Goal: Task Accomplishment & Management: Use online tool/utility

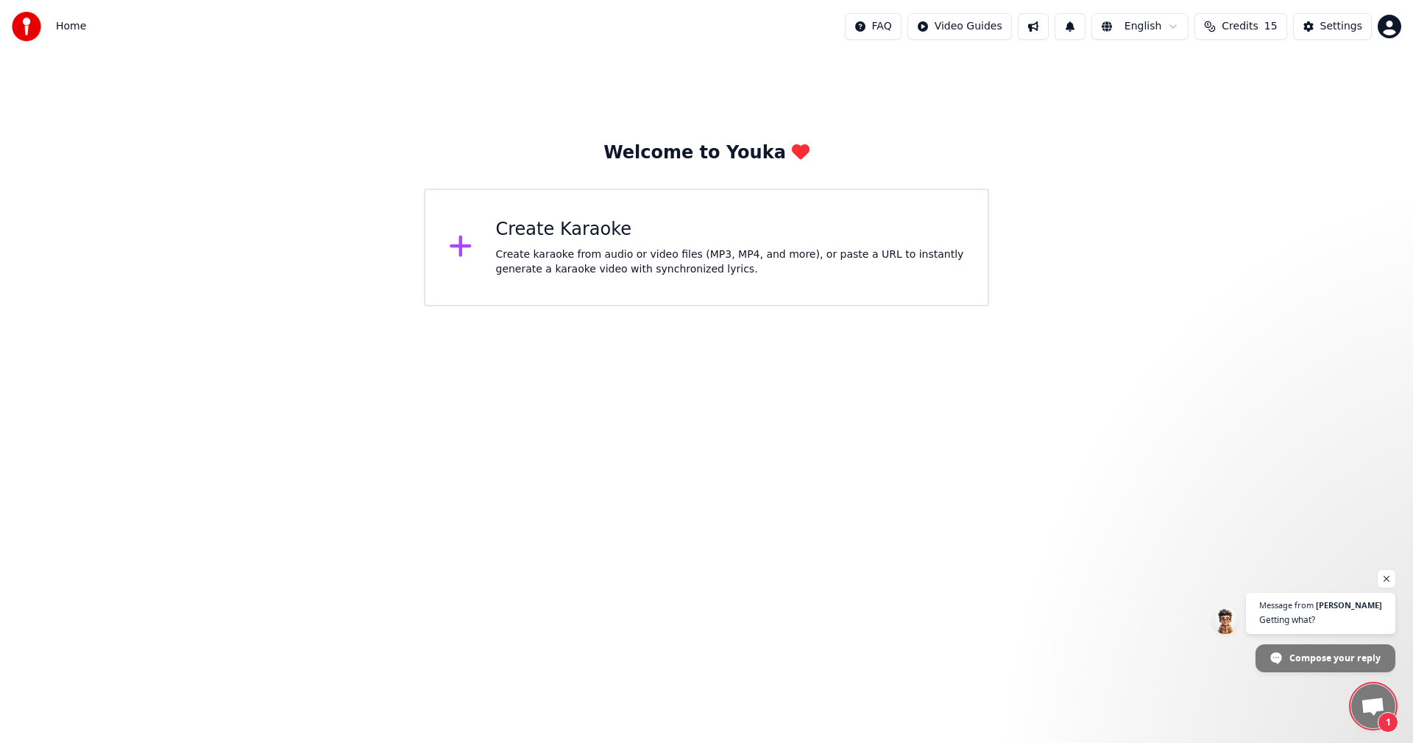
click at [531, 252] on div "Create karaoke from audio or video files (MP3, MP4, and more), or paste a URL t…" at bounding box center [730, 261] width 469 height 29
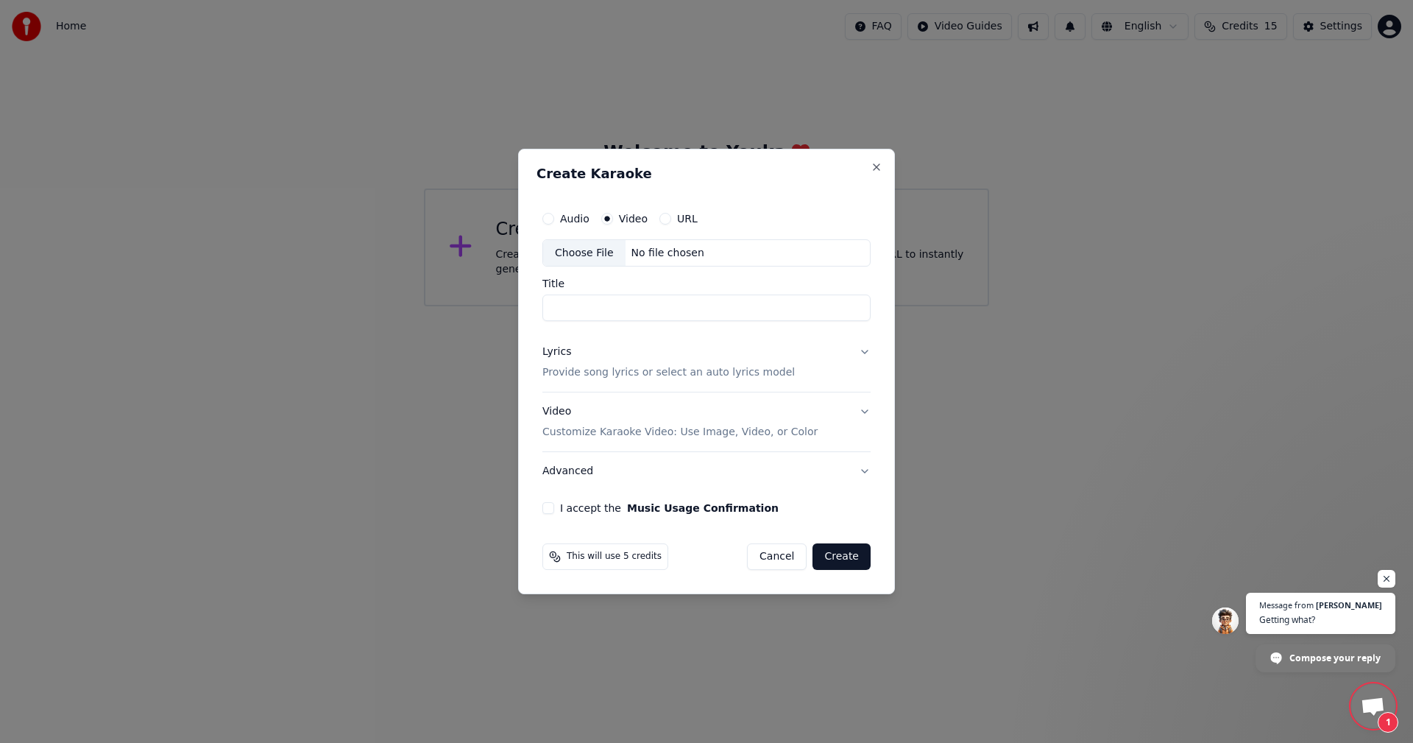
click at [567, 218] on label "Audio" at bounding box center [574, 218] width 29 height 10
click at [554, 218] on button "Audio" at bounding box center [548, 219] width 12 height 12
click at [587, 255] on div "Choose File" at bounding box center [584, 253] width 82 height 26
type input "**********"
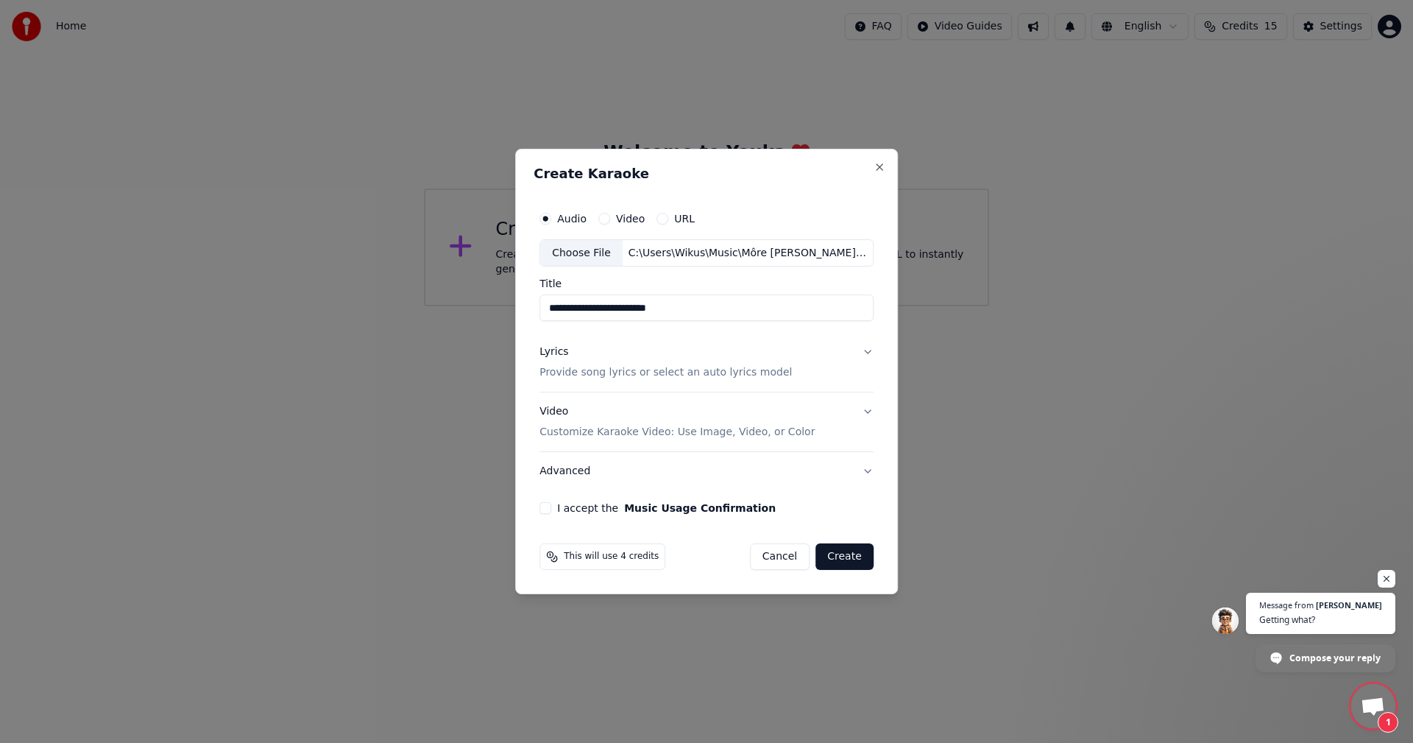
click at [551, 506] on button "I accept the Music Usage Confirmation" at bounding box center [545, 508] width 12 height 12
click at [631, 216] on label "Video" at bounding box center [630, 218] width 29 height 10
click at [610, 216] on button "Video" at bounding box center [604, 219] width 12 height 12
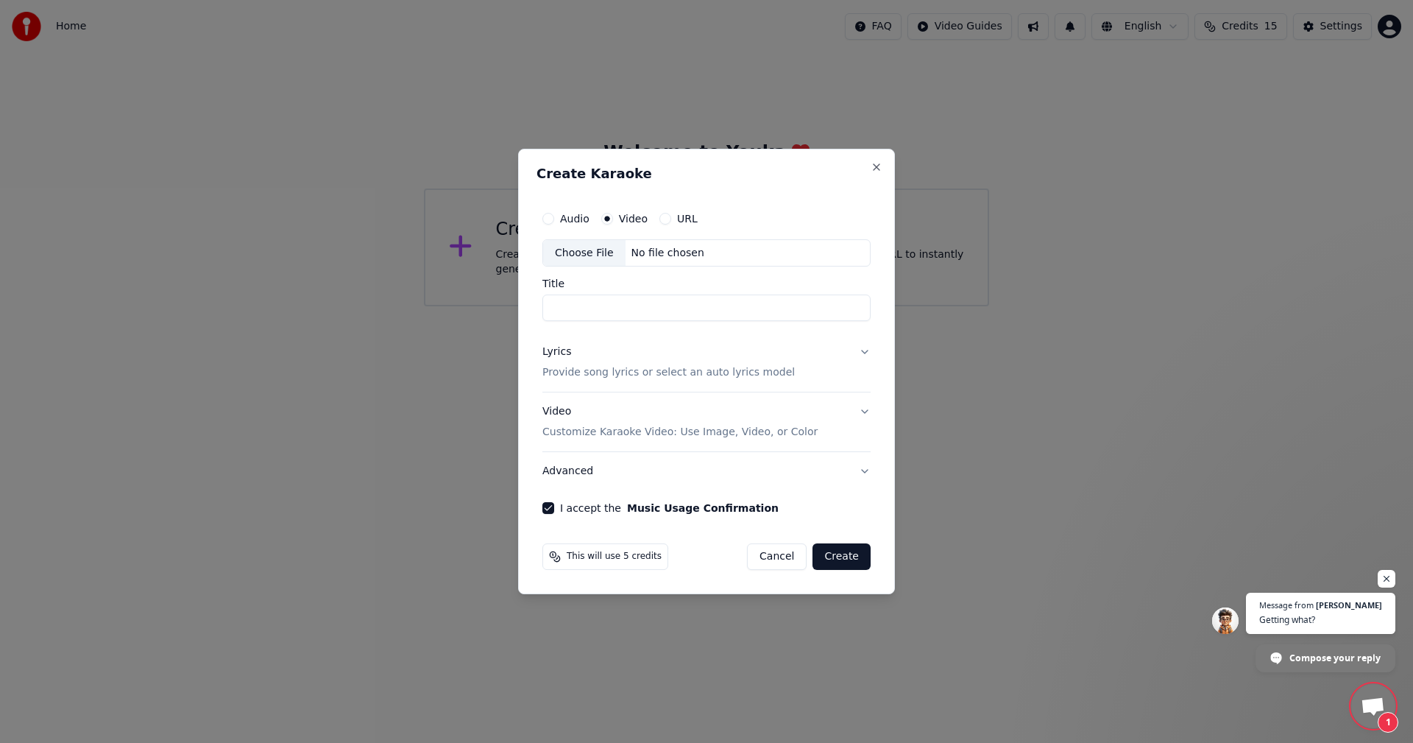
click at [586, 251] on div "Choose File" at bounding box center [584, 253] width 82 height 26
type input "**********"
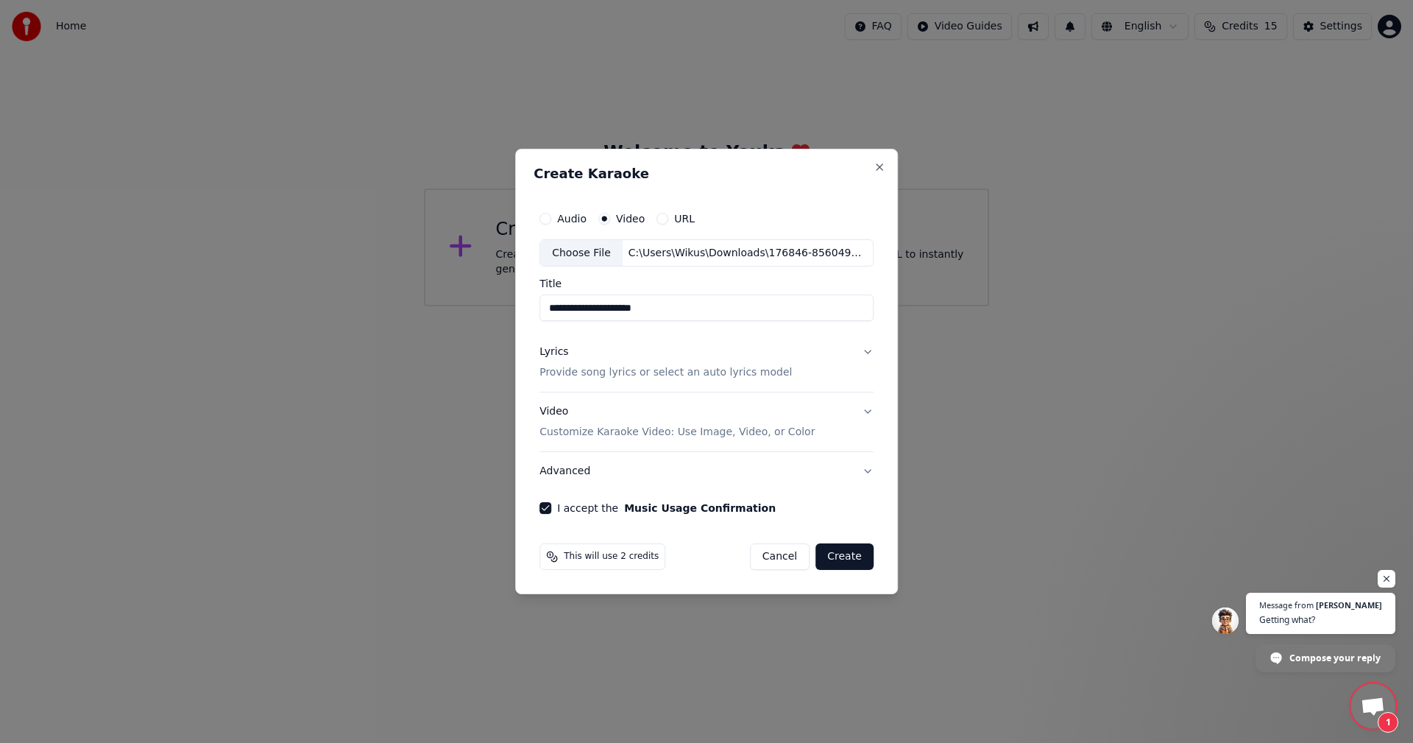
click at [665, 218] on button "URL" at bounding box center [663, 219] width 12 height 12
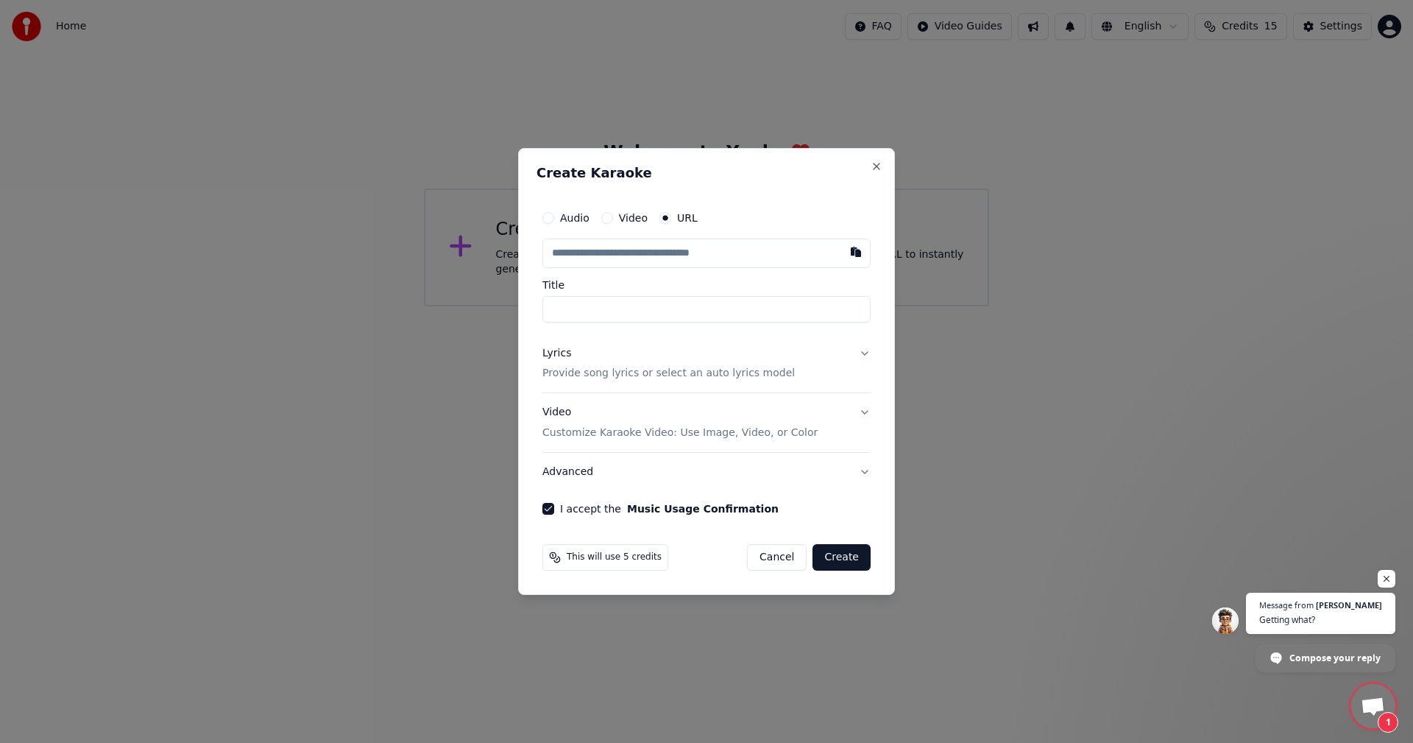
click at [606, 375] on p "Provide song lyrics or select an auto lyrics model" at bounding box center [668, 374] width 252 height 15
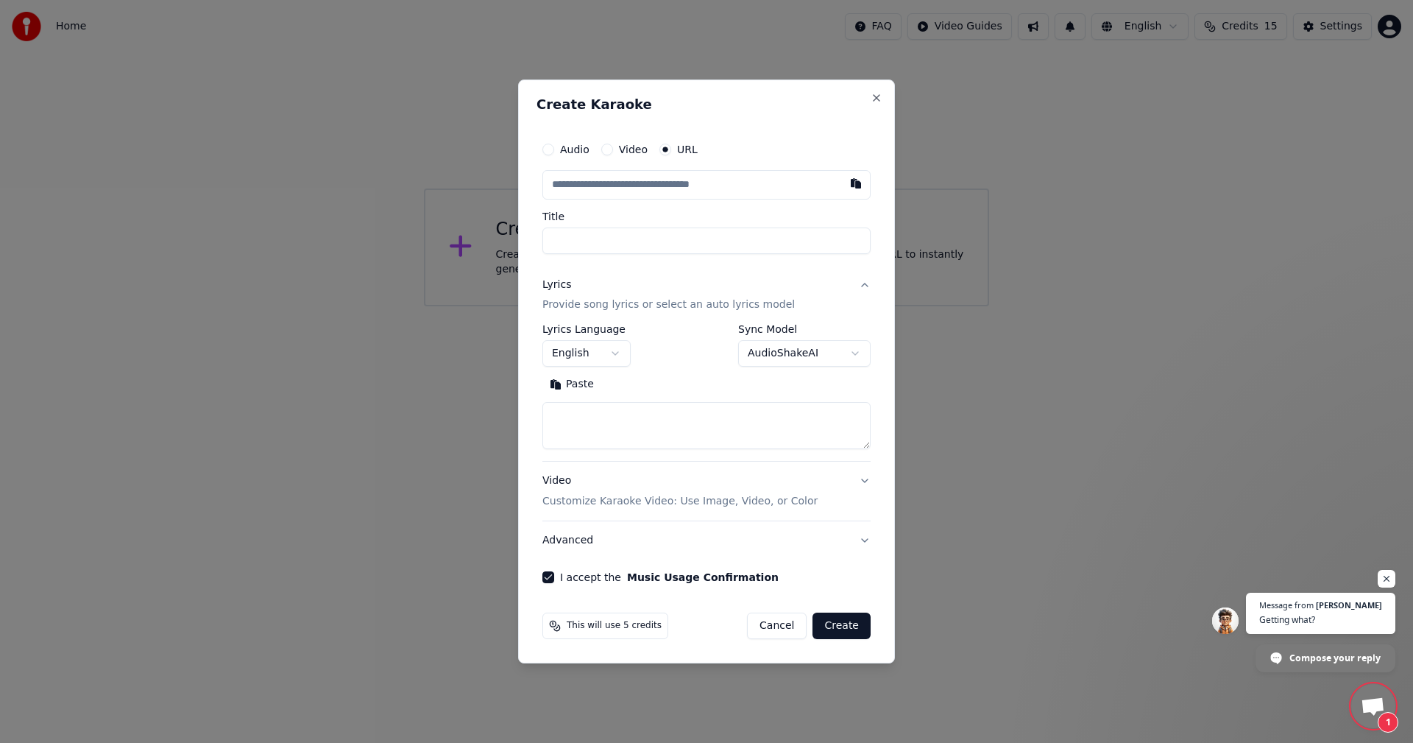
click at [578, 383] on button "Paste" at bounding box center [571, 385] width 59 height 24
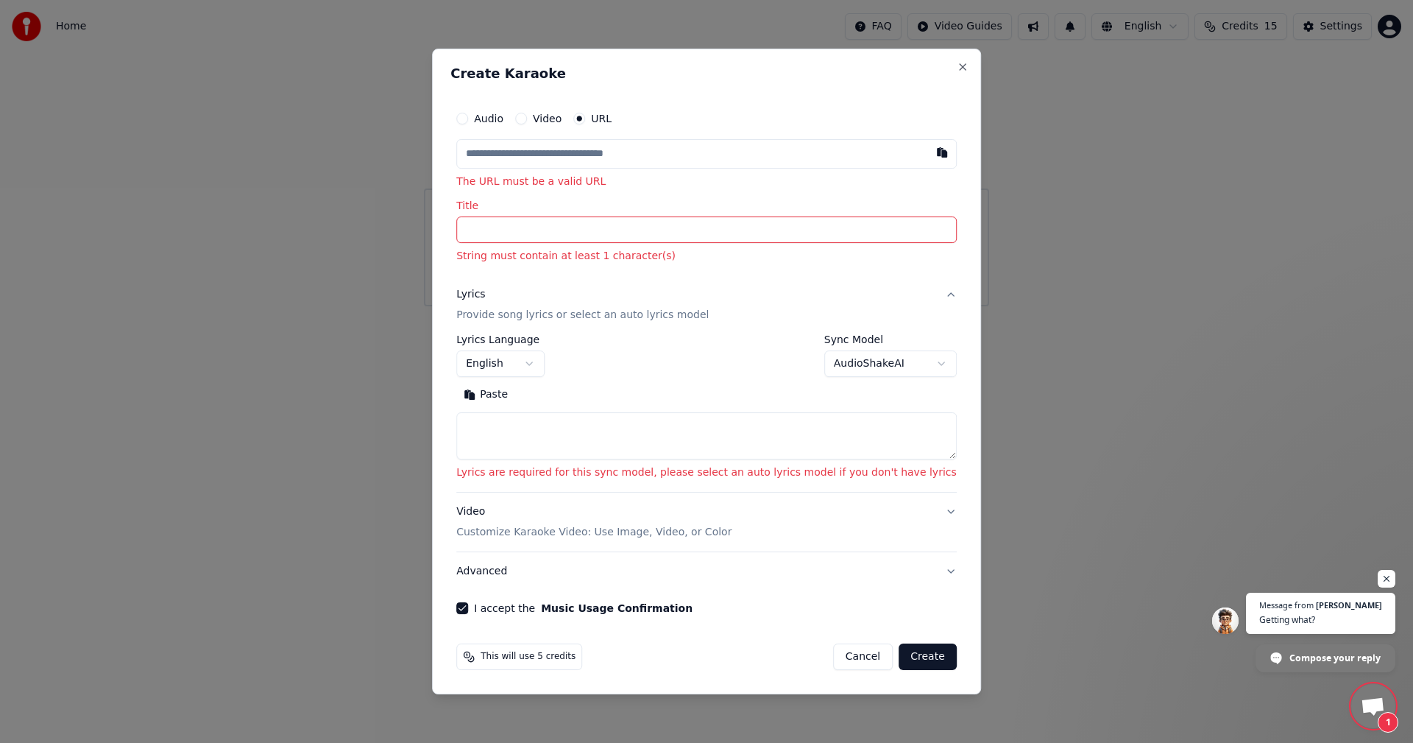
click at [553, 233] on input "Title" at bounding box center [706, 230] width 500 height 26
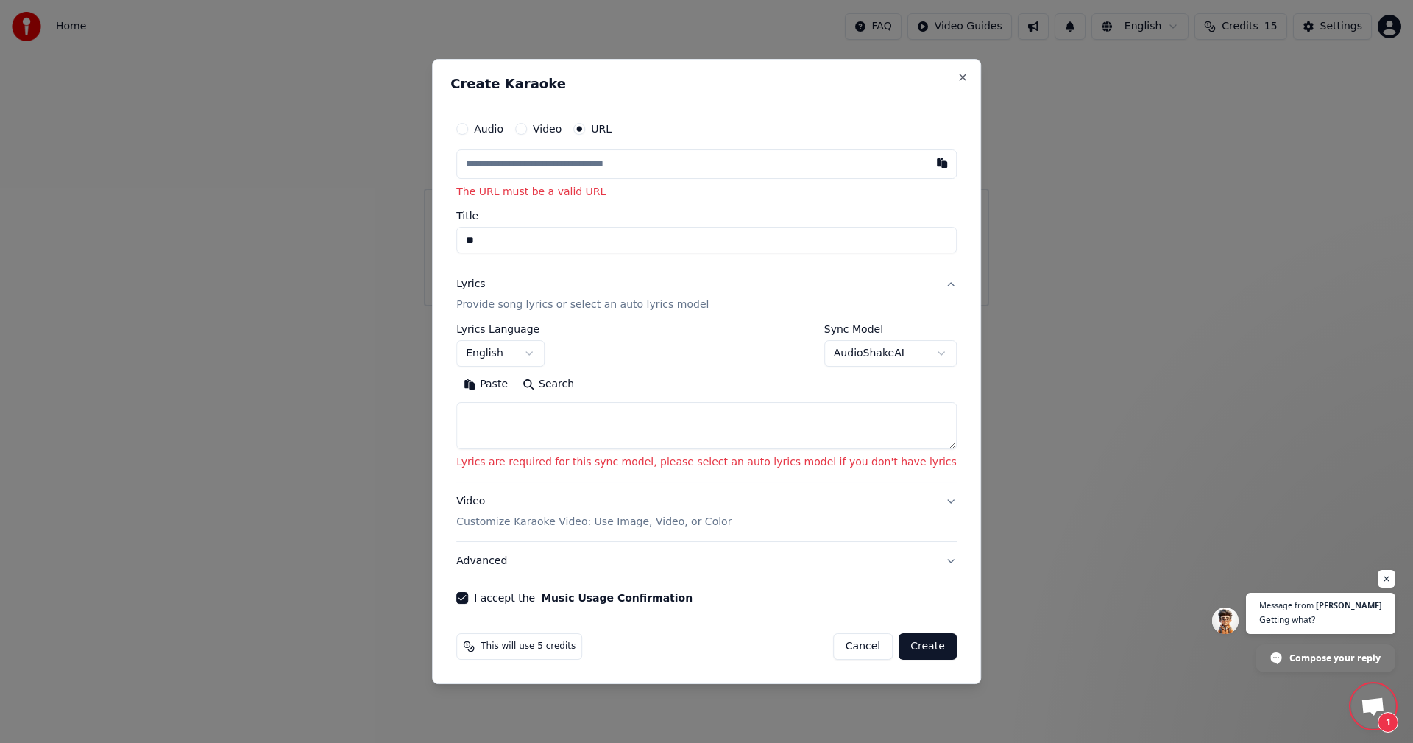
type input "*"
type input "**********"
click at [515, 382] on button "Paste" at bounding box center [485, 385] width 59 height 24
click at [517, 423] on textarea at bounding box center [706, 426] width 500 height 47
click at [515, 381] on button "Paste" at bounding box center [485, 385] width 59 height 24
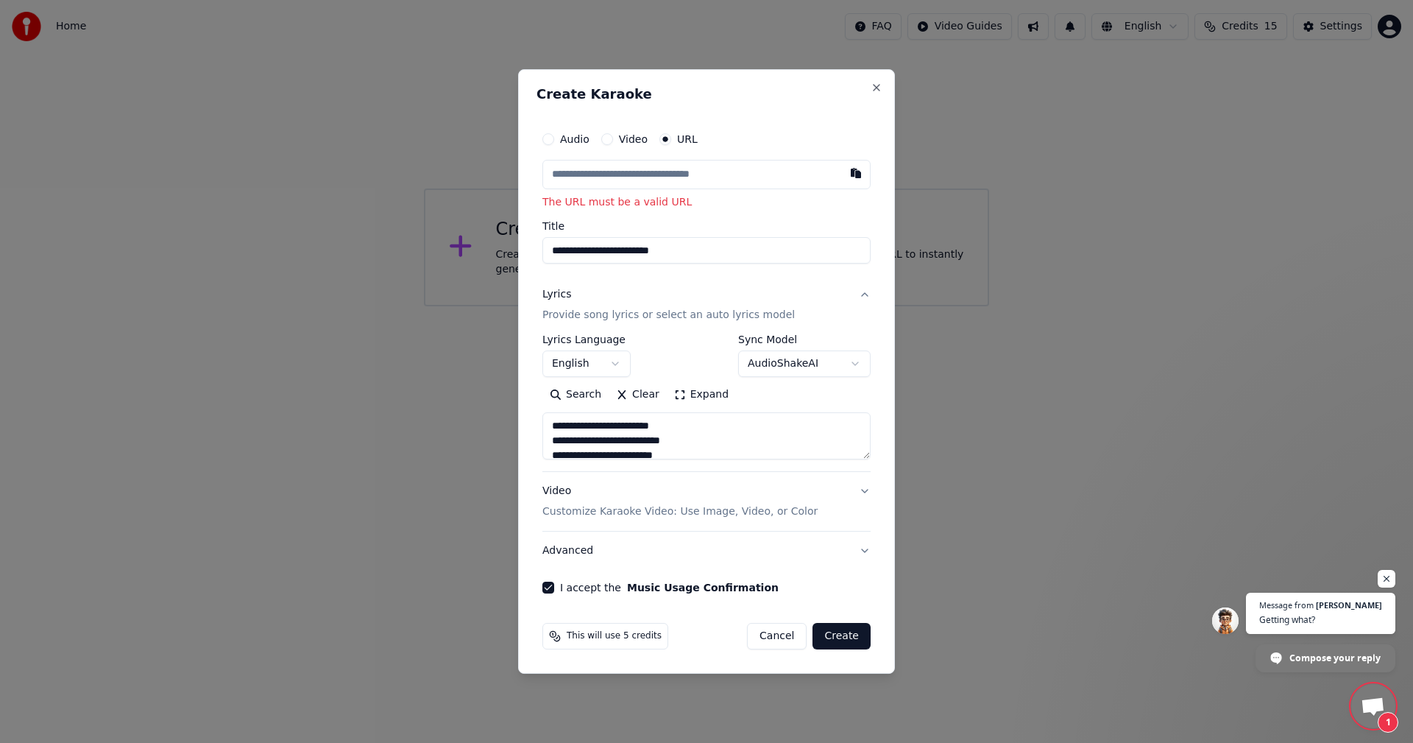
click at [633, 135] on label "Video" at bounding box center [633, 139] width 29 height 10
click at [613, 135] on button "Video" at bounding box center [607, 139] width 12 height 12
type textarea "**********"
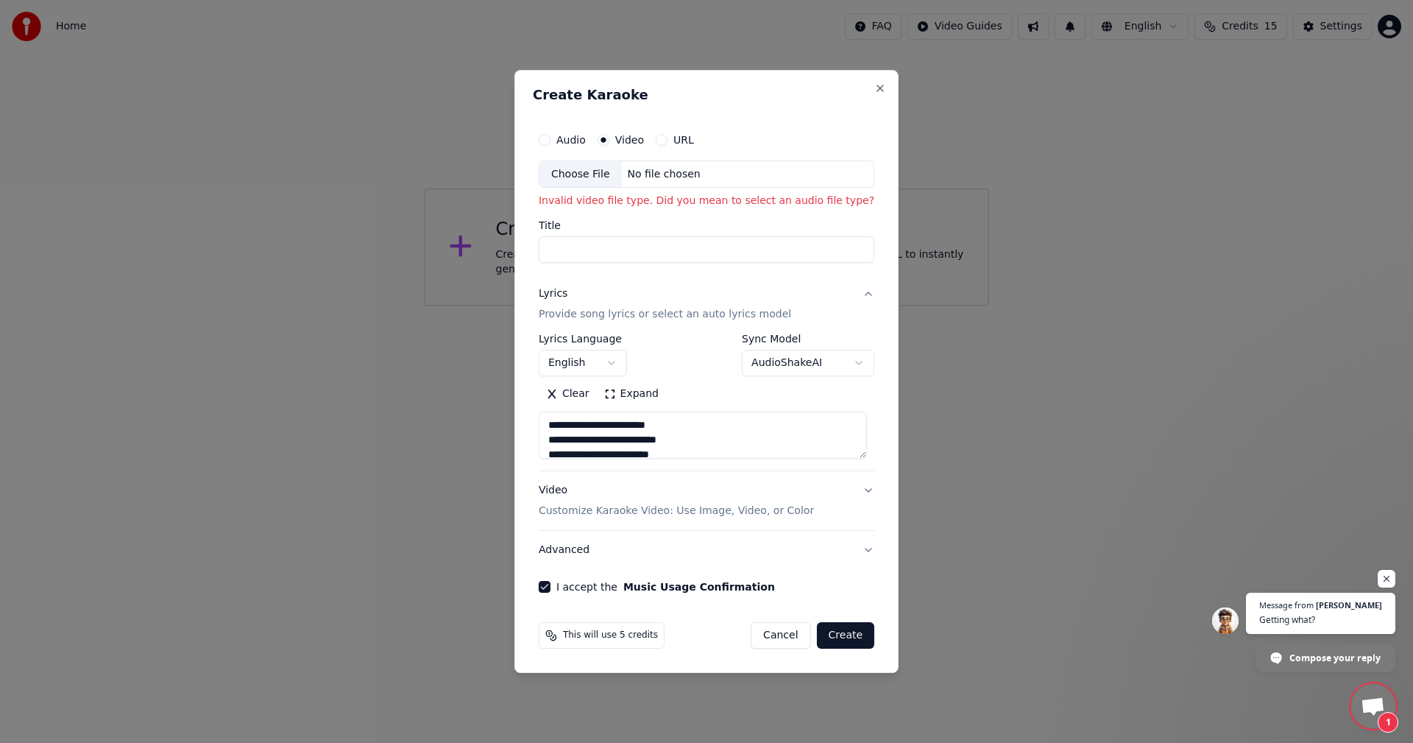
click at [581, 140] on label "Audio" at bounding box center [570, 140] width 29 height 10
click at [551, 140] on button "Audio" at bounding box center [545, 140] width 12 height 12
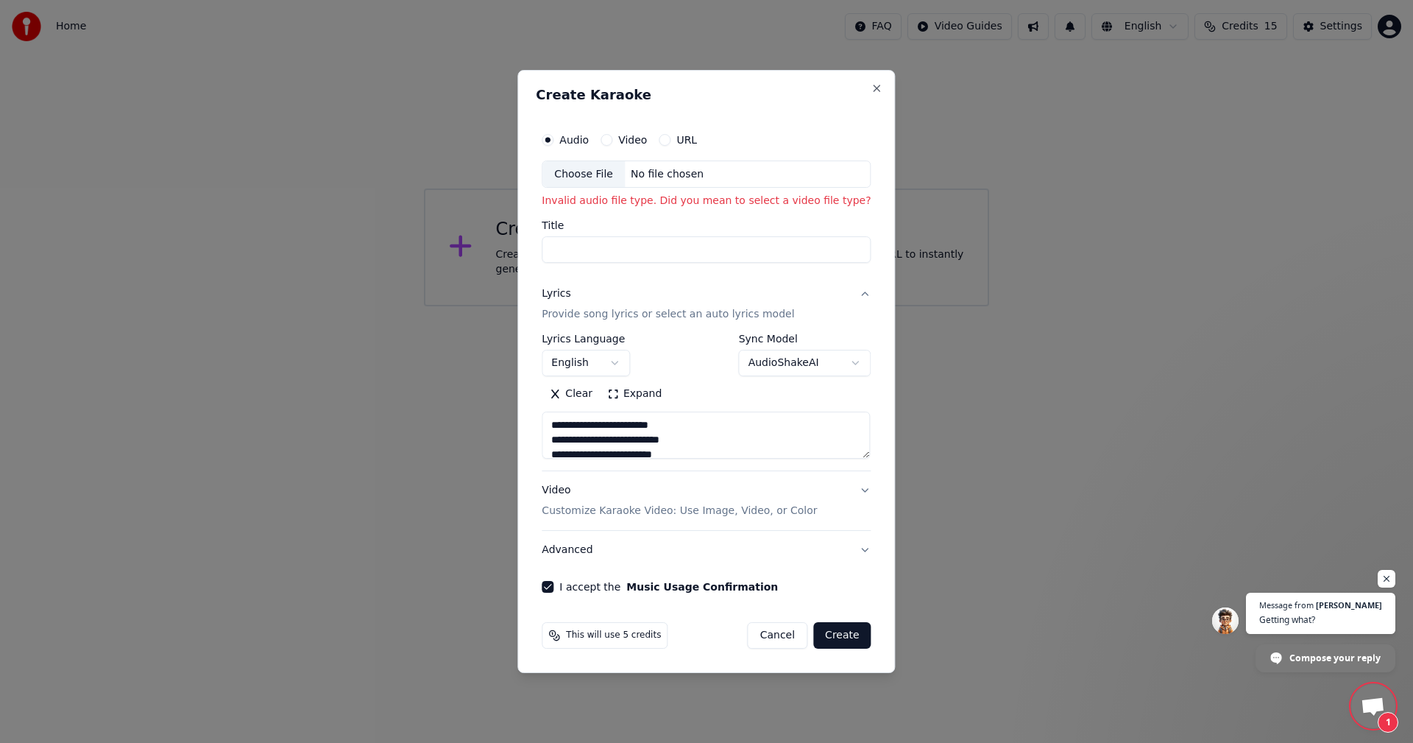
click at [568, 171] on div "Choose File" at bounding box center [583, 174] width 82 height 26
type textarea "**********"
type input "**********"
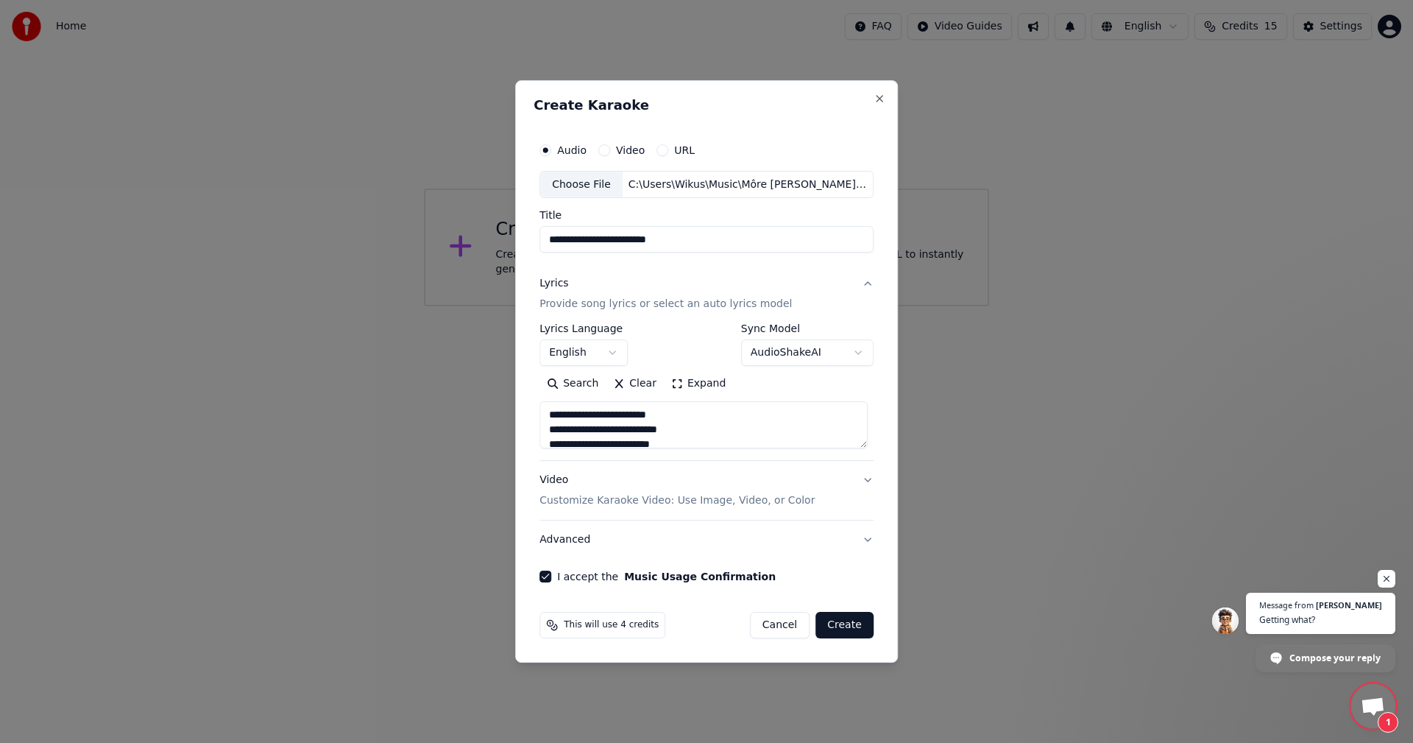
click at [606, 149] on button "Video" at bounding box center [604, 150] width 12 height 12
type textarea "**********"
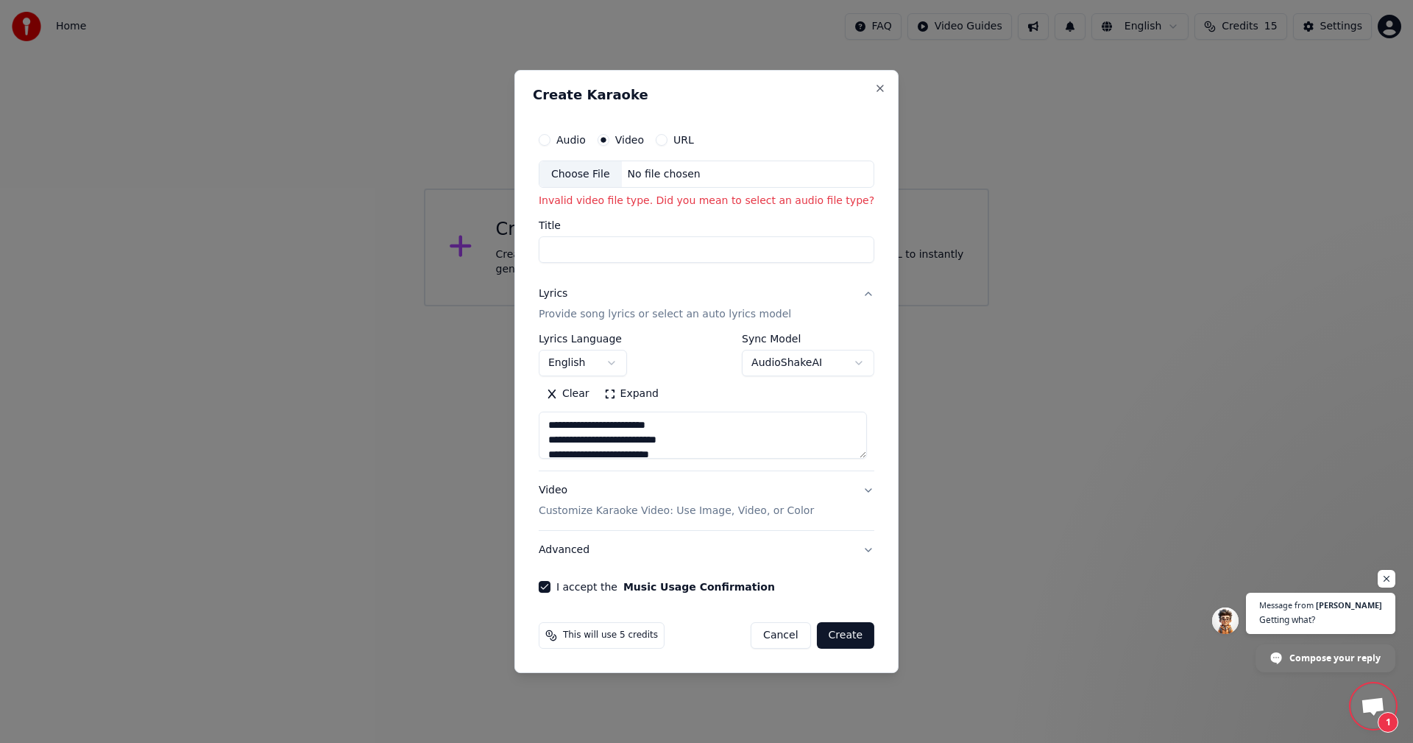
click at [569, 175] on div "Choose File" at bounding box center [580, 174] width 82 height 26
type textarea "**********"
type input "**********"
type textarea "**********"
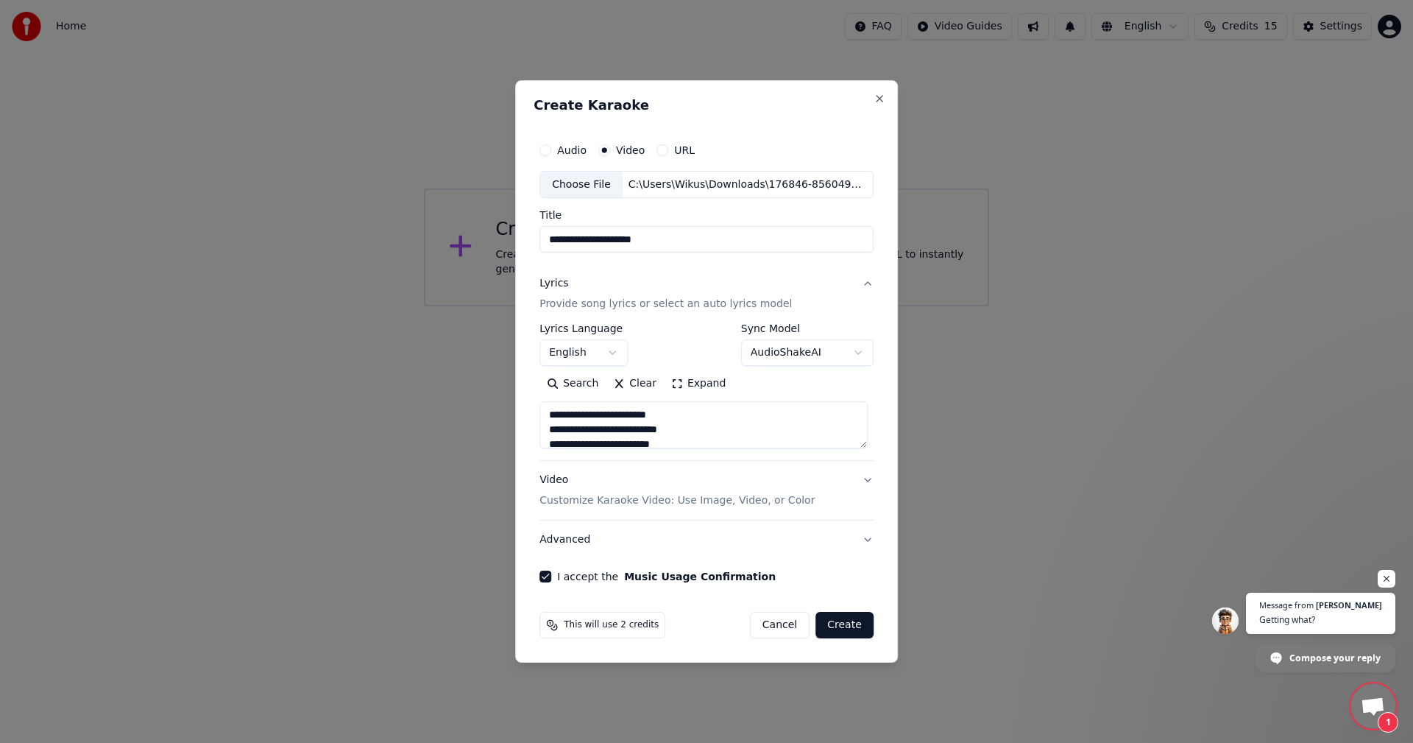
click at [843, 626] on button "Create" at bounding box center [844, 625] width 58 height 26
select select "**"
type textarea "**********"
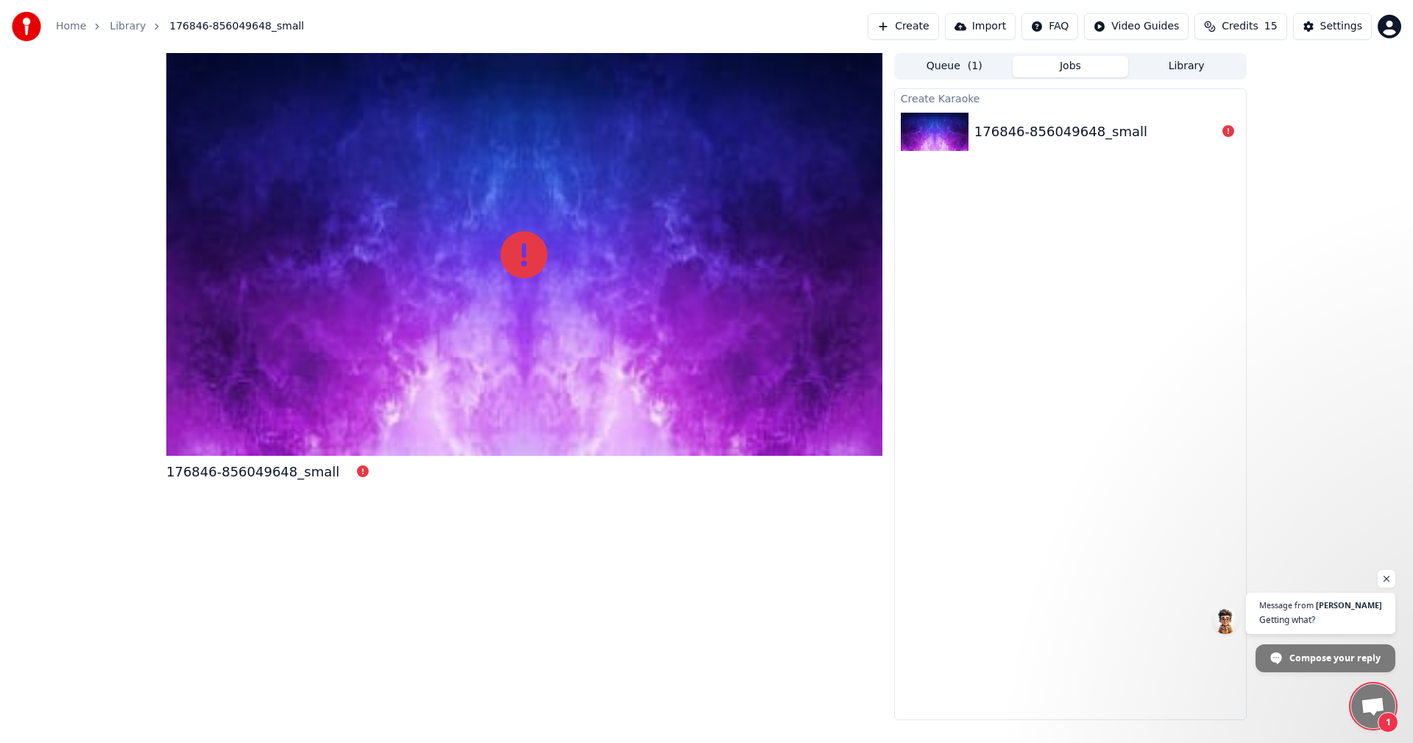
click at [1370, 702] on span "Open chat" at bounding box center [1373, 707] width 24 height 21
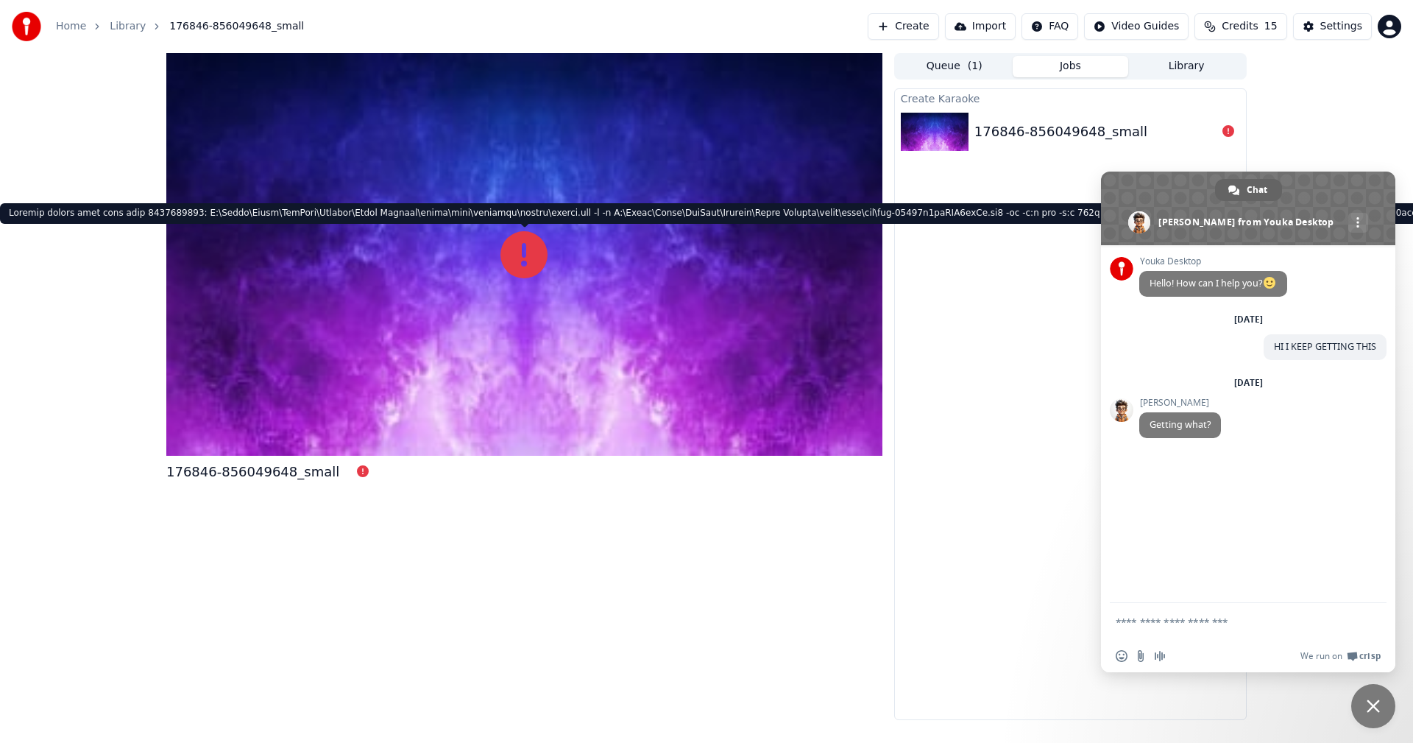
click at [509, 247] on icon at bounding box center [523, 254] width 47 height 47
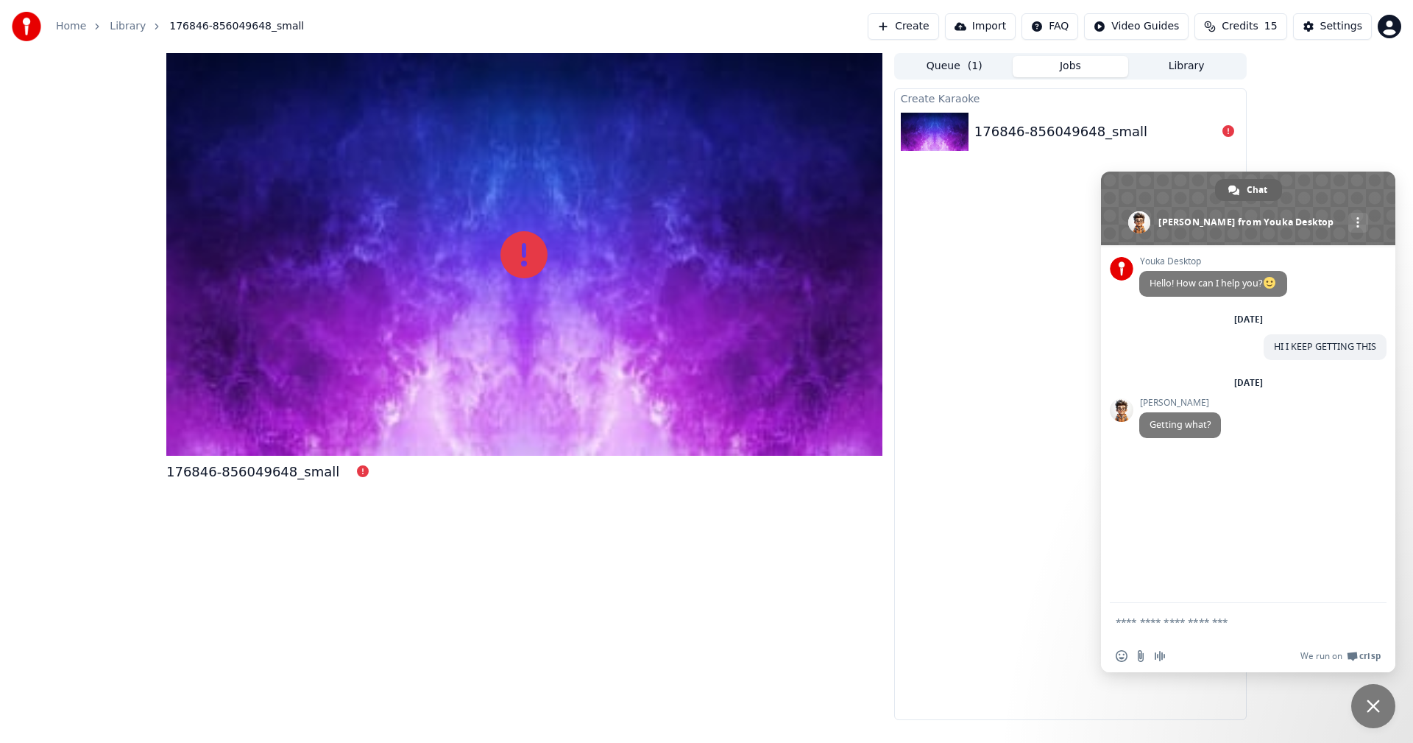
click at [516, 255] on icon at bounding box center [523, 254] width 47 height 47
click at [1193, 524] on div "Youka Desktop Hello! How can I help you? [DATE] HI I KEEP GETTING THIS 19 hours…" at bounding box center [1248, 424] width 294 height 358
click at [1356, 221] on span at bounding box center [1357, 222] width 3 height 10
click at [1159, 478] on div "Youka Desktop Hello! How can I help you? [DATE] HI I KEEP GETTING THIS 19 hours…" at bounding box center [1248, 424] width 294 height 358
click at [1075, 138] on div "176846-856049648_small" at bounding box center [1060, 131] width 173 height 21
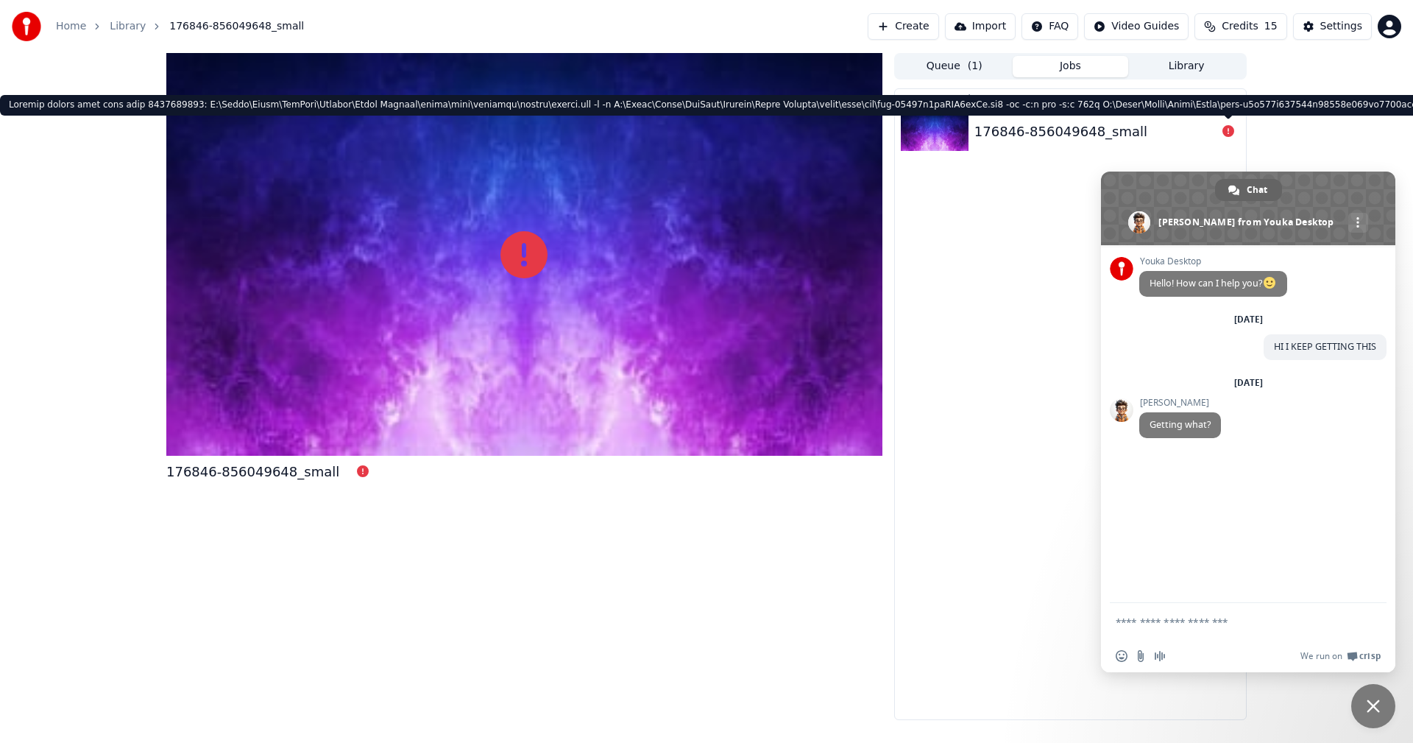
click at [1222, 132] on div at bounding box center [1229, 132] width 24 height 18
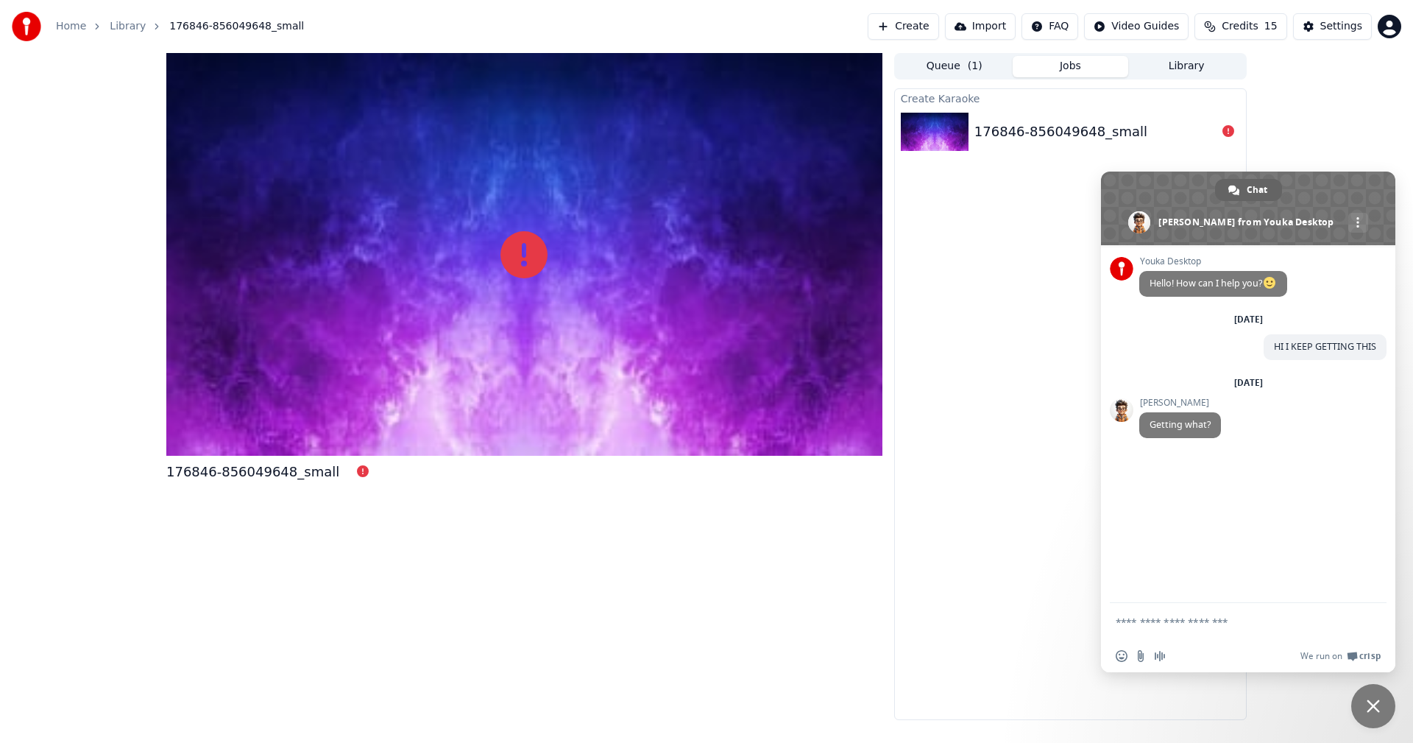
click at [960, 127] on img at bounding box center [935, 132] width 68 height 38
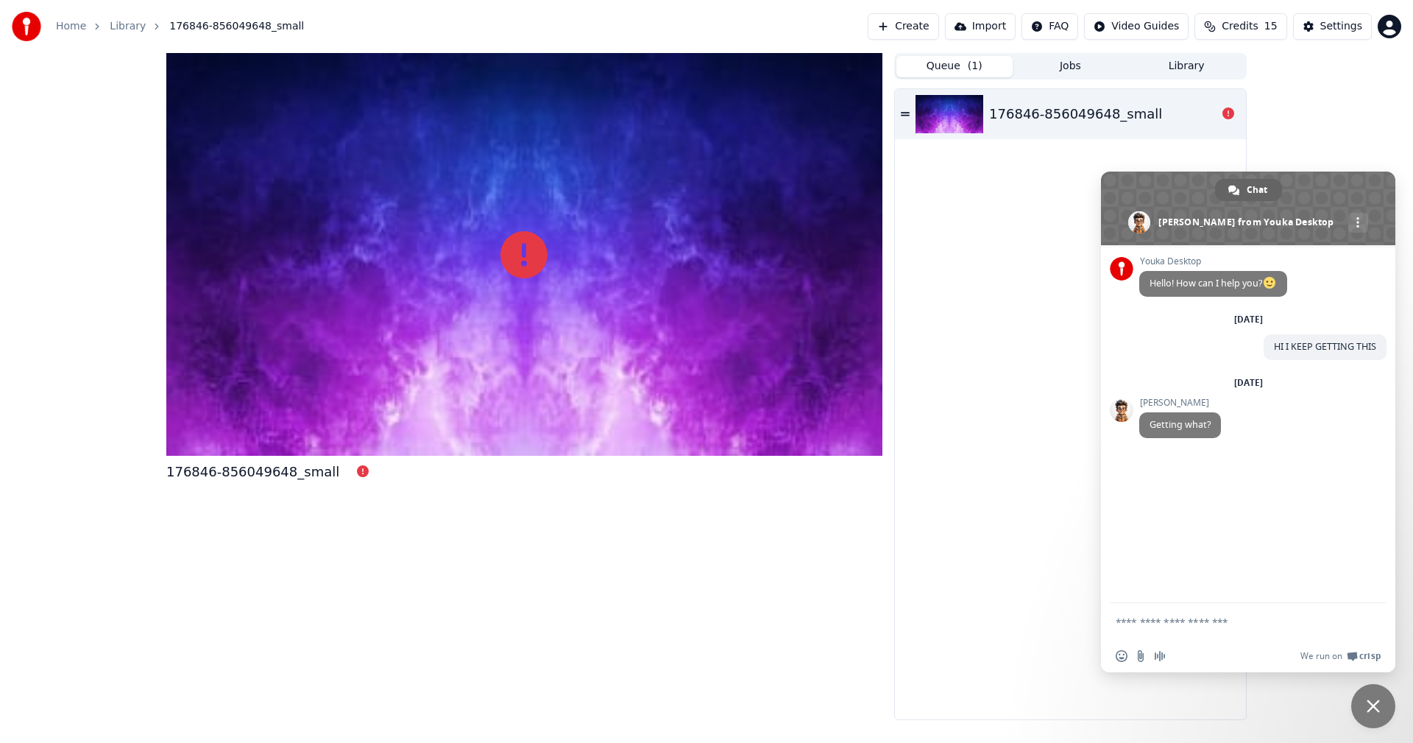
click at [945, 67] on button "Queue ( 1 )" at bounding box center [954, 66] width 116 height 21
click at [1121, 114] on div "176846-856049648_small" at bounding box center [1075, 114] width 173 height 21
click at [1015, 113] on div "176846-856049648_small" at bounding box center [1075, 114] width 173 height 21
click at [899, 113] on div "176846-856049648_small" at bounding box center [1070, 114] width 351 height 50
click at [902, 113] on icon at bounding box center [905, 114] width 9 height 4
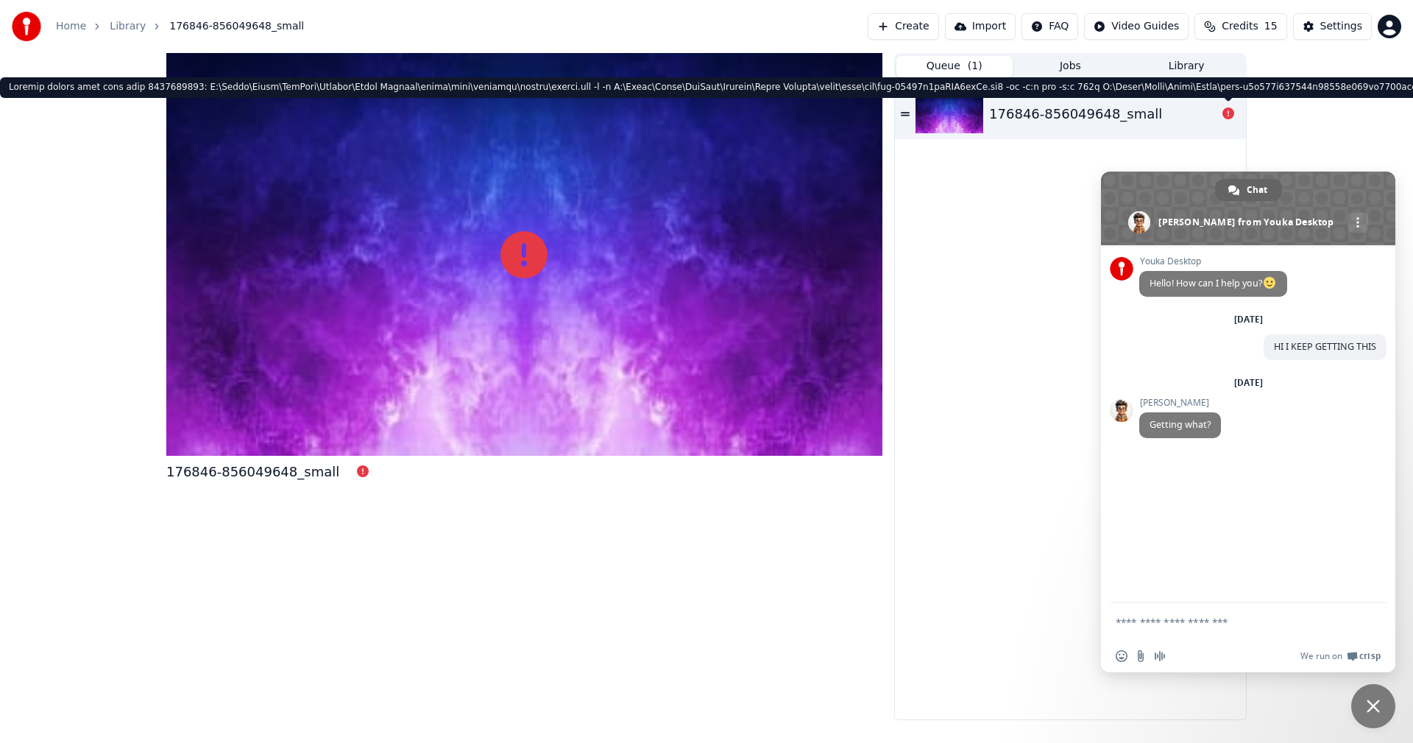
click at [1233, 112] on icon at bounding box center [1228, 113] width 12 height 12
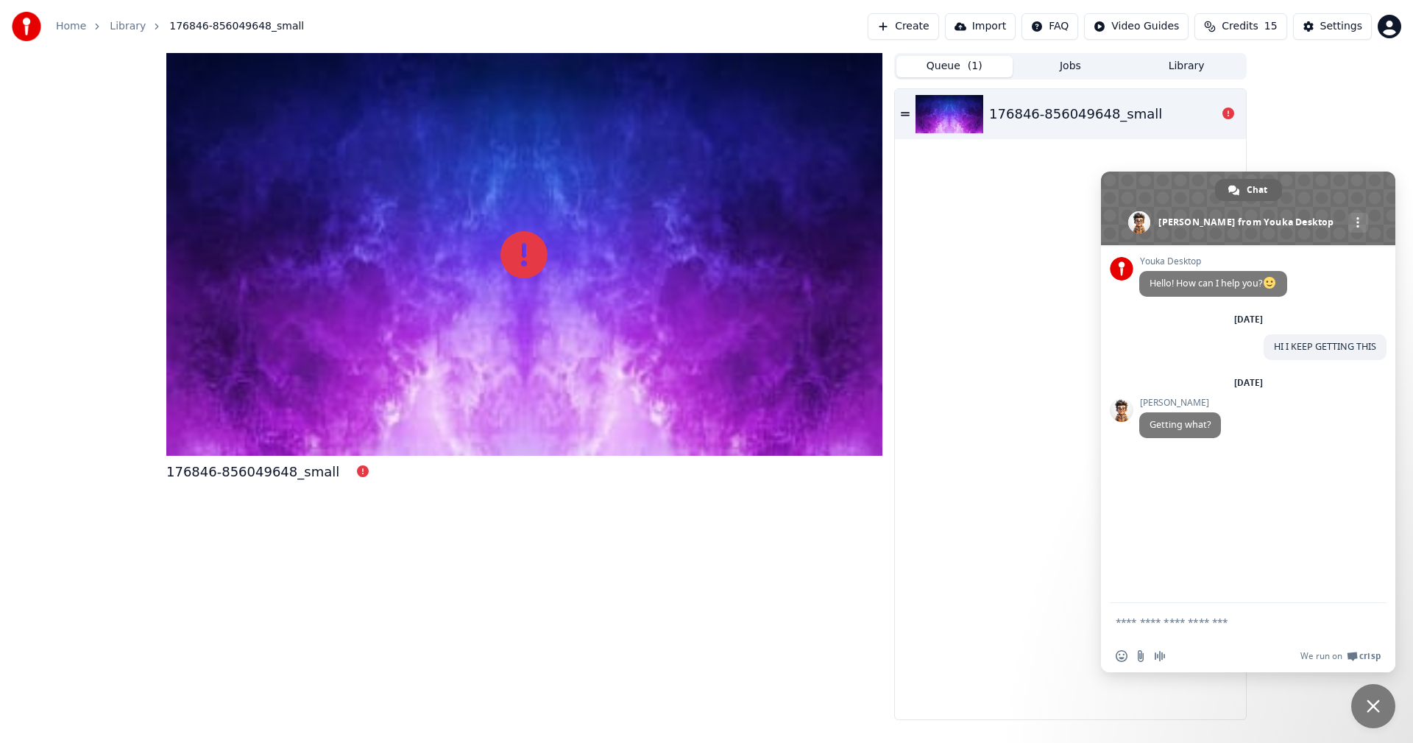
click at [1236, 24] on span "Credits" at bounding box center [1240, 26] width 36 height 15
click at [1243, 140] on button "Refresh" at bounding box center [1248, 136] width 76 height 26
click at [1147, 23] on html "Home Library 176846-856049648_small Create Import FAQ Video Guides Credits 15 S…" at bounding box center [706, 371] width 1413 height 743
click at [1072, 31] on html "Home Library 176846-856049648_small Create Import FAQ Video Guides Credits 15 S…" at bounding box center [706, 371] width 1413 height 743
click at [1072, 29] on html "Home Library 176846-856049648_small Create Import FAQ Video Guides Credits 15 S…" at bounding box center [706, 371] width 1413 height 743
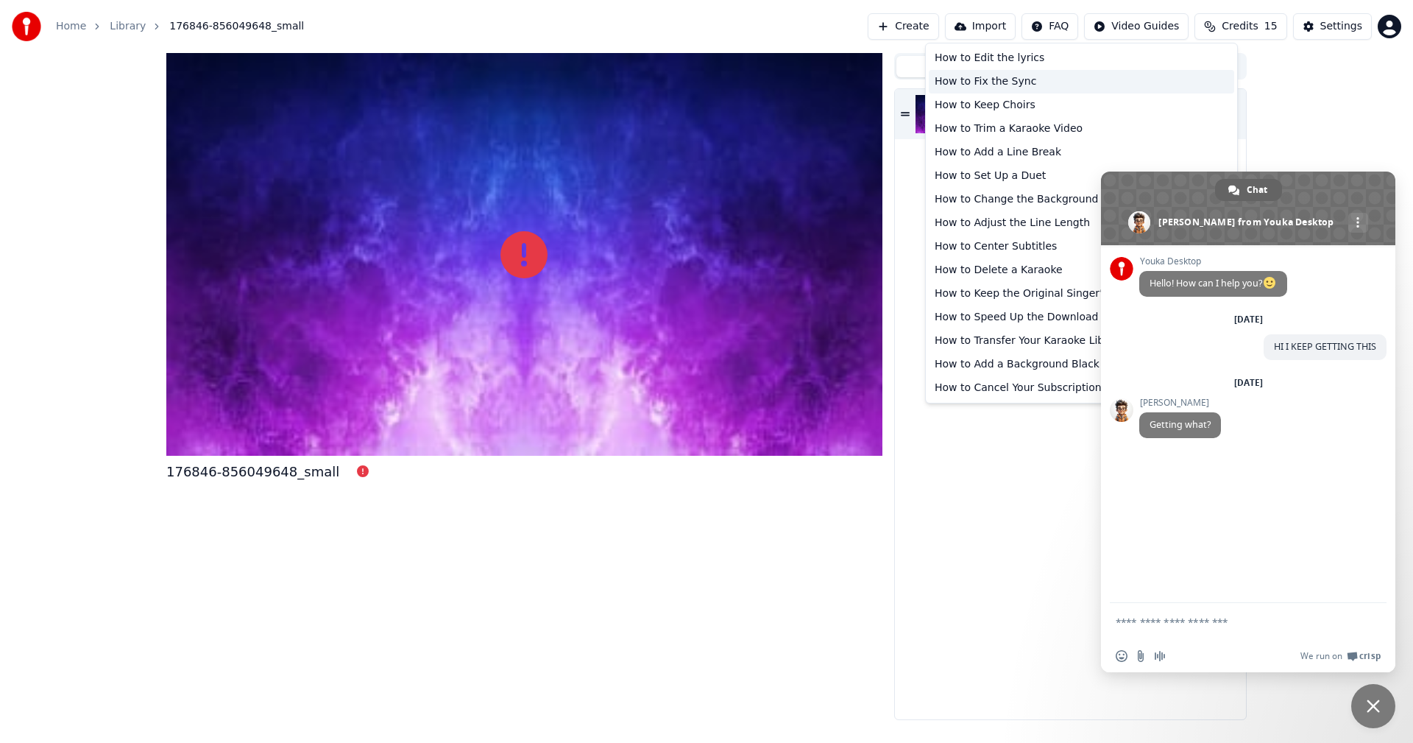
click at [1003, 77] on div "How to Fix the Sync" at bounding box center [1081, 82] width 305 height 24
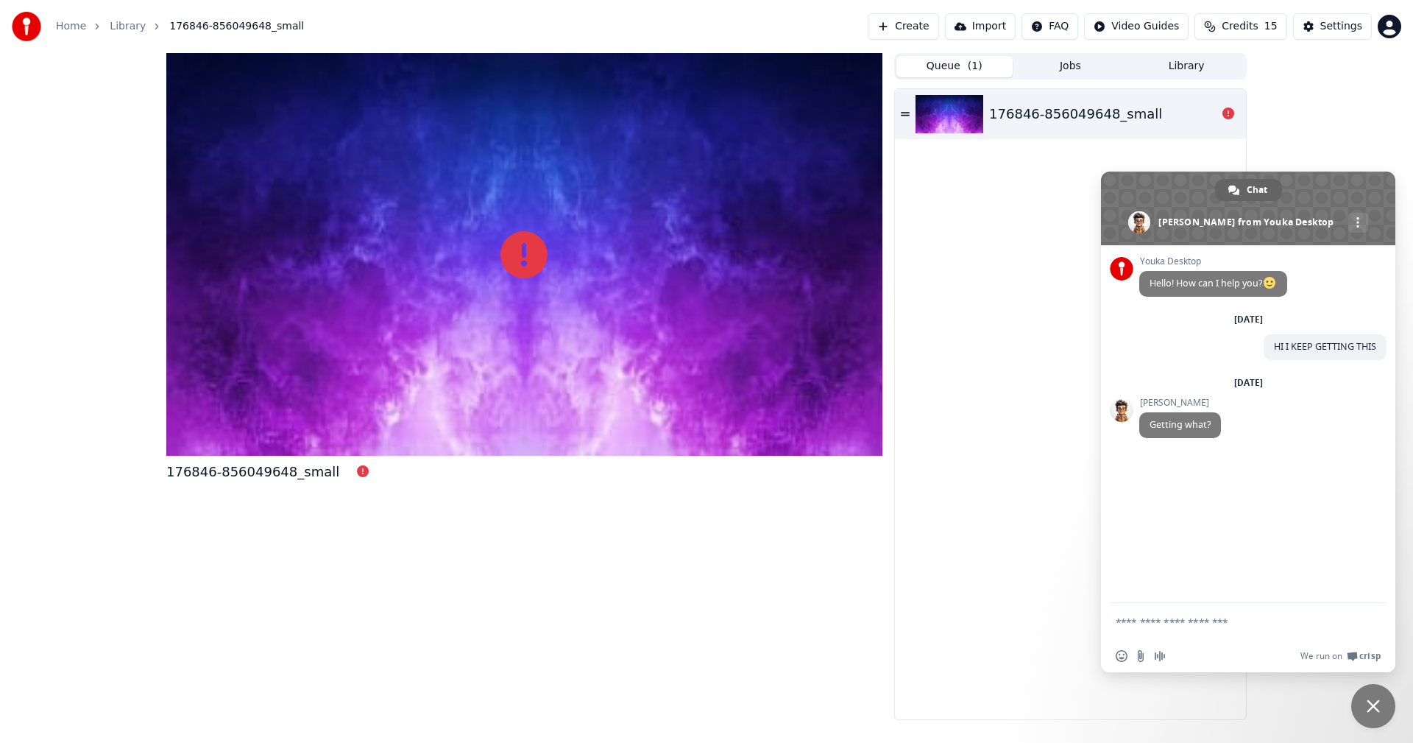
click at [1178, 491] on div "Youka Desktop Hello! How can I help you? [DATE] HI I KEEP GETTING THIS 19 hours…" at bounding box center [1248, 424] width 294 height 358
click at [1169, 512] on div "Youka Desktop Hello! How can I help you? [DATE] HI I KEEP GETTING THIS 19 hours…" at bounding box center [1248, 424] width 294 height 358
click at [1141, 654] on input "Send a file" at bounding box center [1141, 656] width 12 height 12
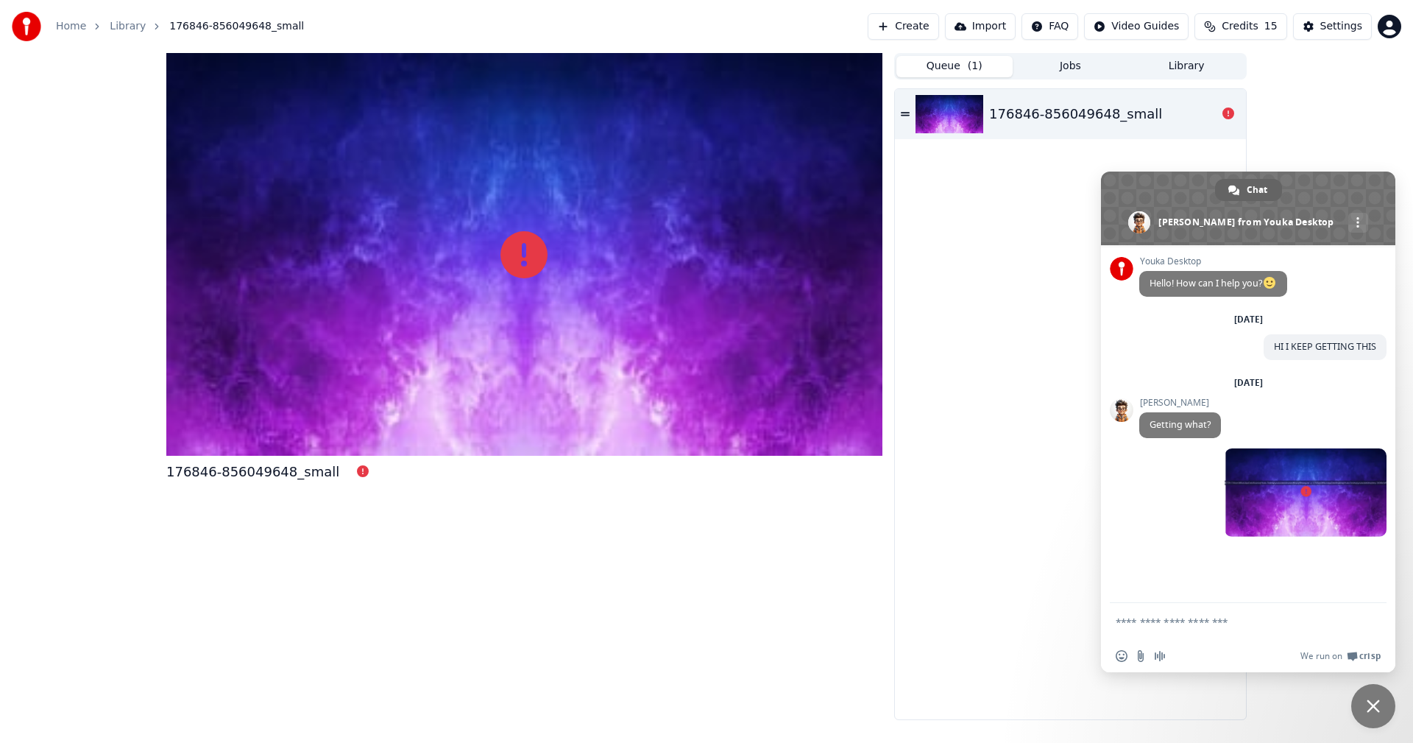
click at [1145, 18] on html "Home Library 176846-856049648_small Create Import FAQ Video Guides Credits 15 S…" at bounding box center [706, 371] width 1413 height 743
click at [1125, 56] on div "Quick Start Guide" at bounding box center [1153, 58] width 103 height 24
click at [1206, 625] on textarea "Compose your message..." at bounding box center [1234, 621] width 236 height 37
type textarea "*"
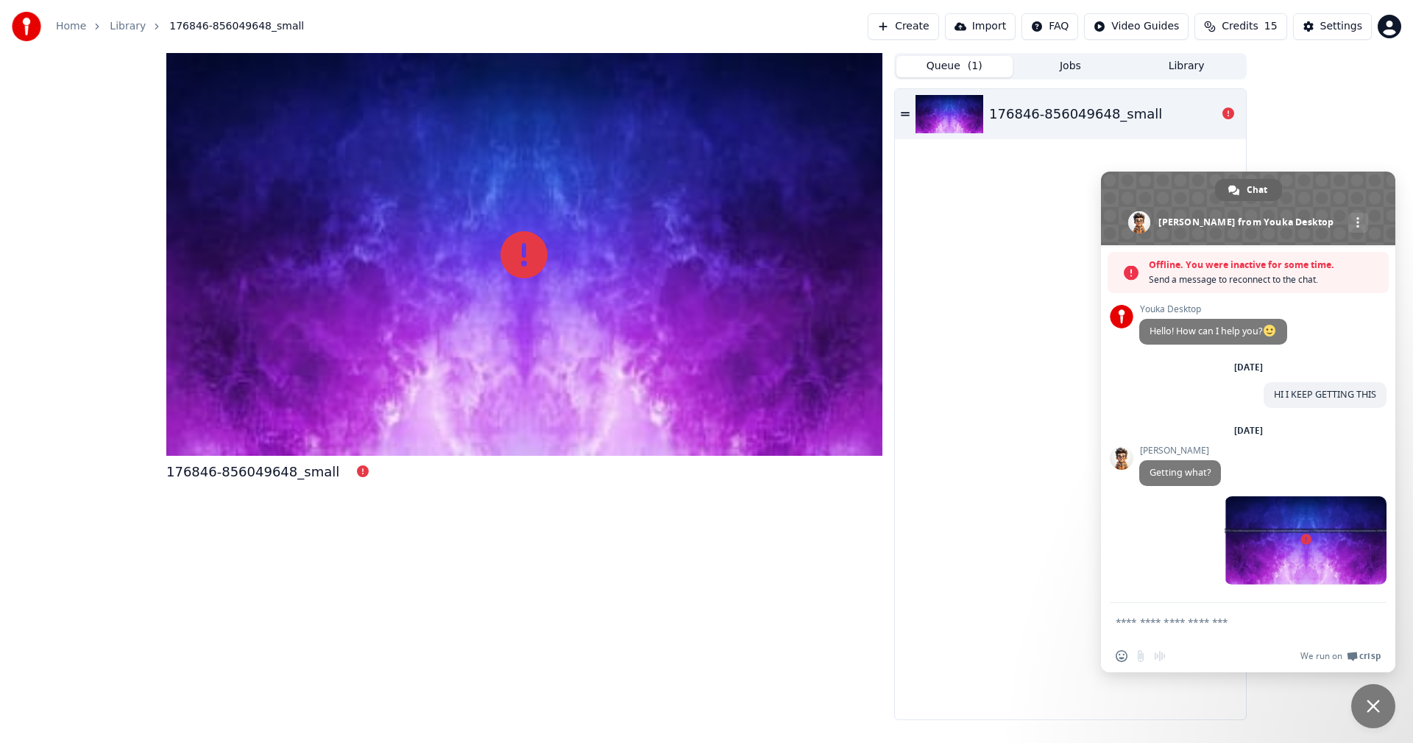
click at [1153, 25] on html "Home Library 176846-856049648_small Create Import FAQ Video Guides Credits 15 S…" at bounding box center [706, 371] width 1413 height 743
click at [1132, 61] on div "Quick Start Guide" at bounding box center [1153, 58] width 103 height 24
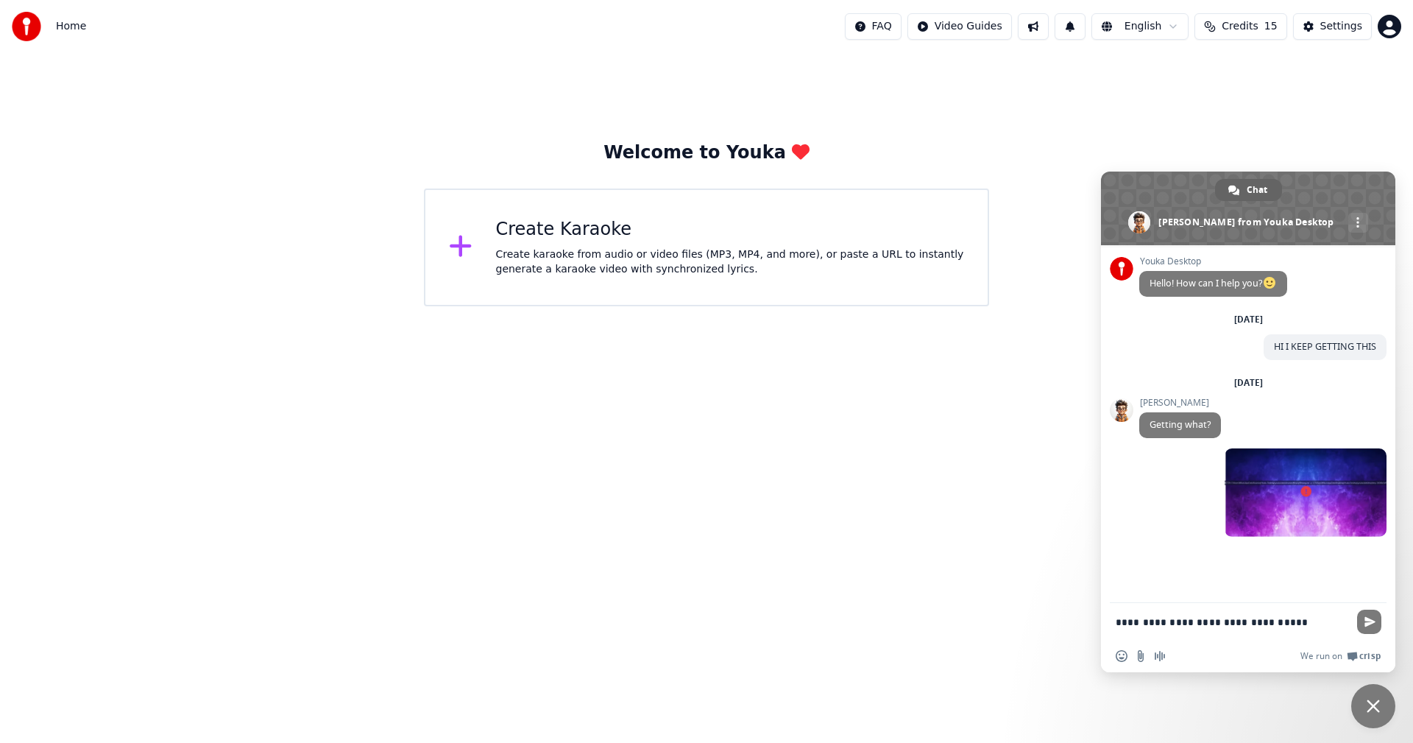
click at [1049, 26] on button at bounding box center [1033, 26] width 31 height 26
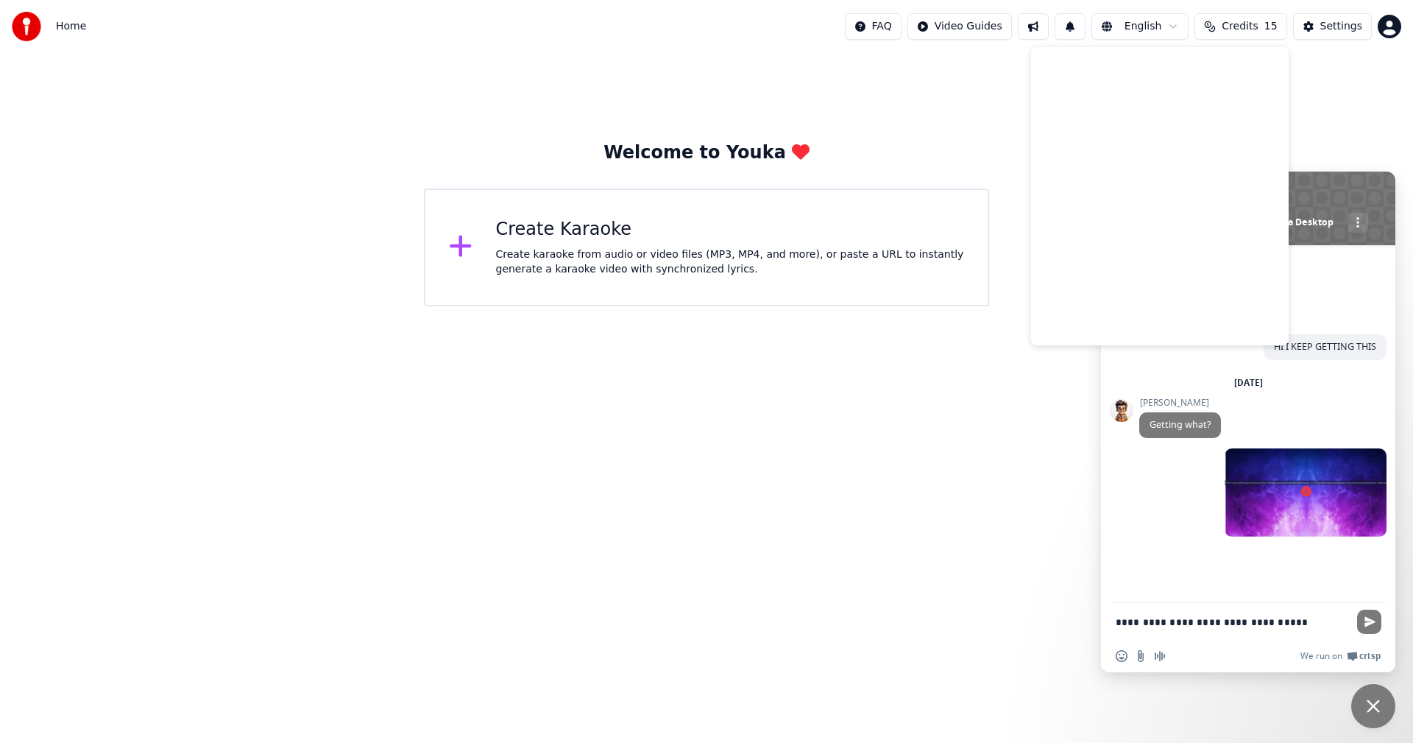
click at [581, 241] on div "Create Karaoke Create karaoke from audio or video files (MP3, MP4, and more), o…" at bounding box center [730, 247] width 469 height 59
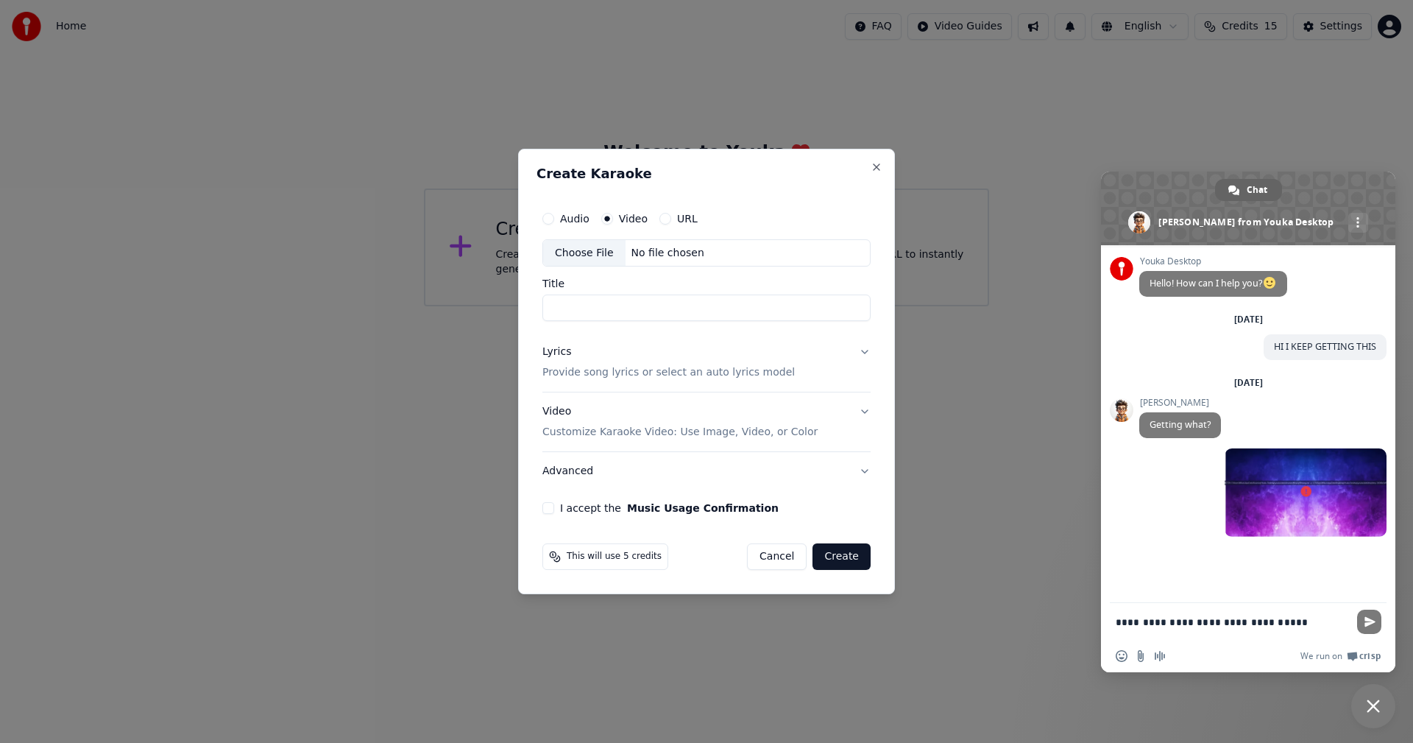
click at [564, 218] on label "Audio" at bounding box center [574, 218] width 29 height 10
click at [554, 218] on button "Audio" at bounding box center [548, 219] width 12 height 12
click at [583, 248] on div "Choose File" at bounding box center [584, 253] width 82 height 26
type input "**********"
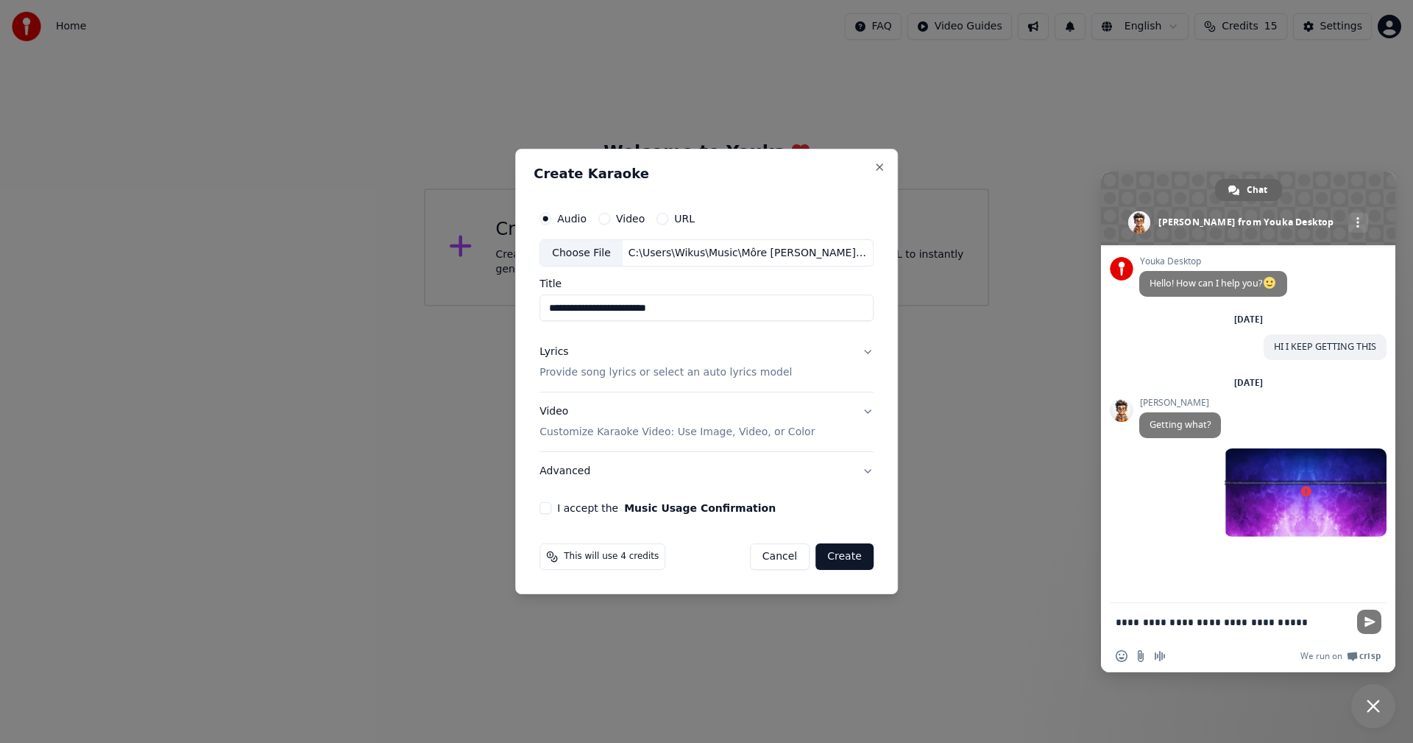
click at [548, 512] on button "I accept the Music Usage Confirmation" at bounding box center [545, 508] width 12 height 12
click at [863, 350] on button "Lyrics Provide song lyrics or select an auto lyrics model" at bounding box center [706, 362] width 334 height 59
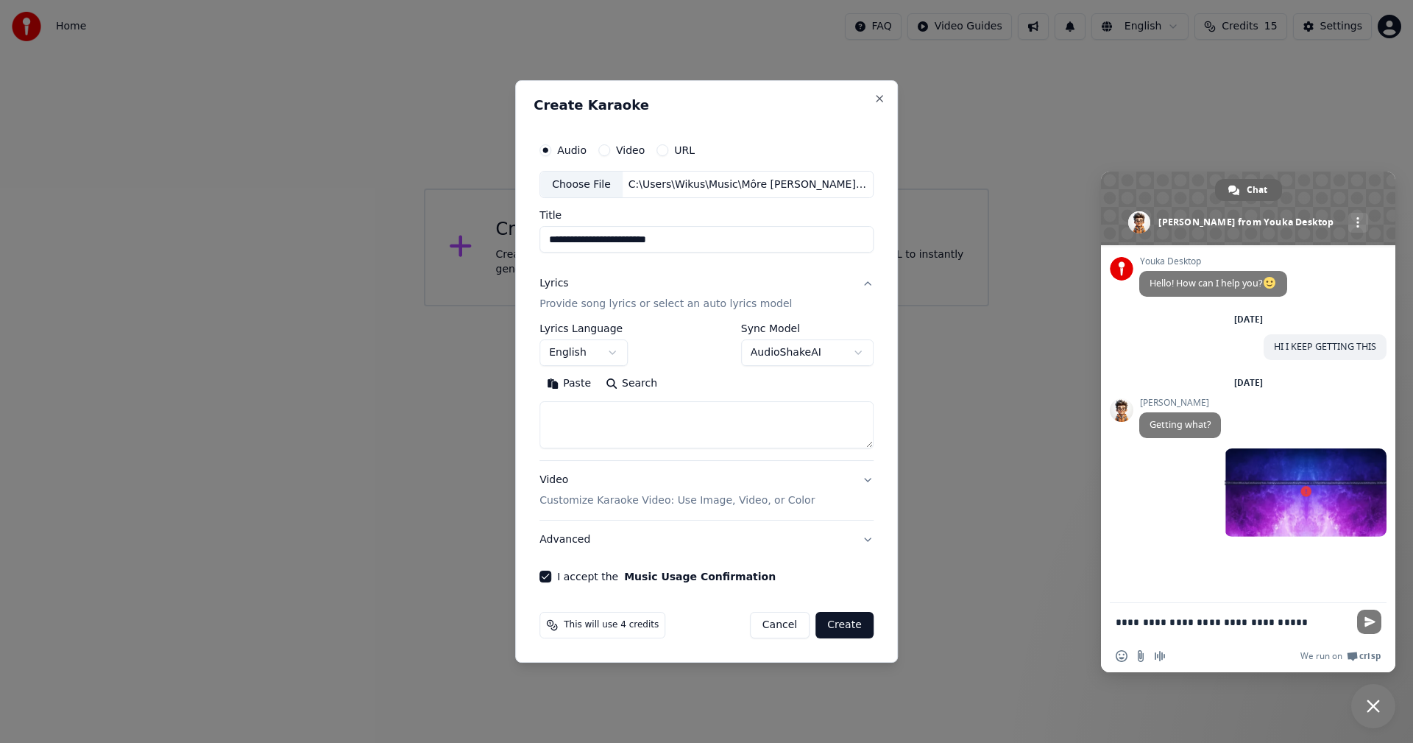
click at [573, 383] on button "Paste" at bounding box center [568, 384] width 59 height 24
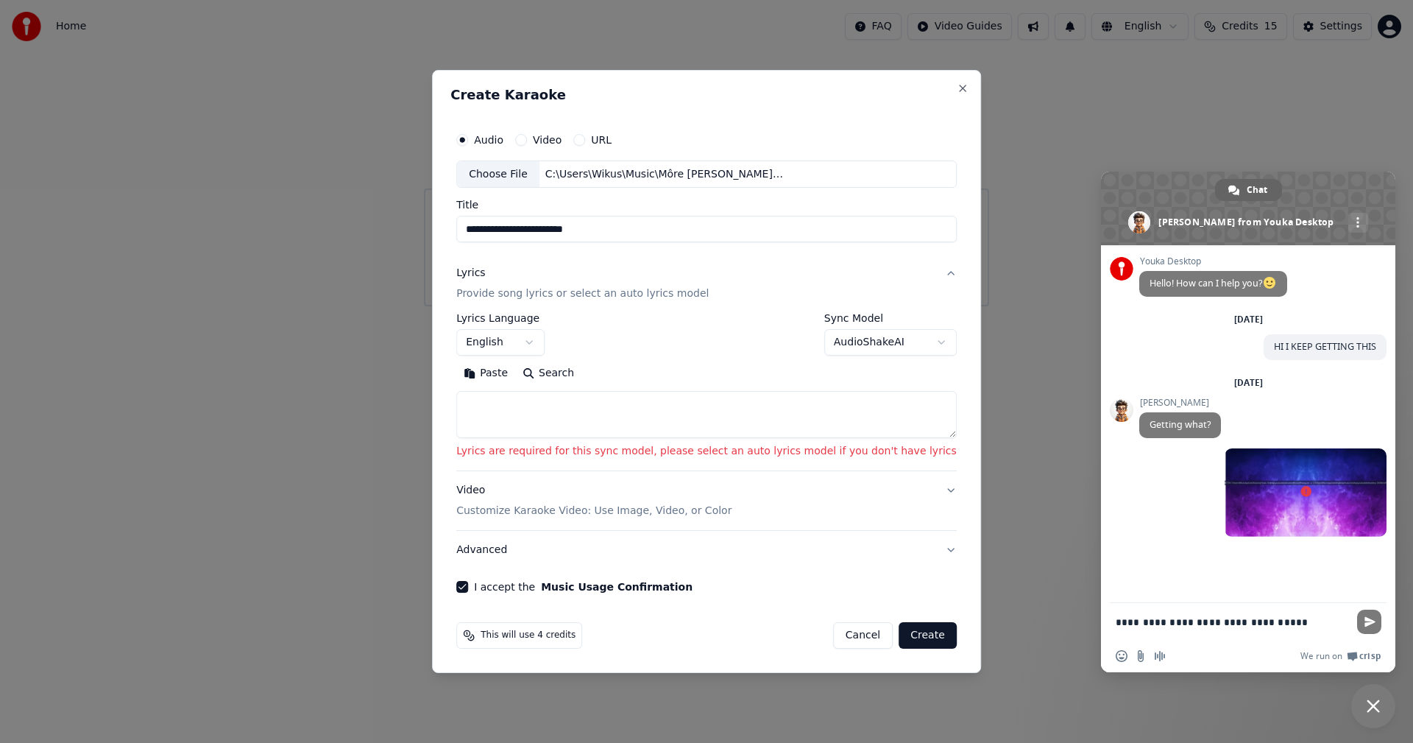
click at [520, 408] on textarea at bounding box center [706, 415] width 500 height 47
click at [515, 372] on button "Paste" at bounding box center [485, 374] width 59 height 24
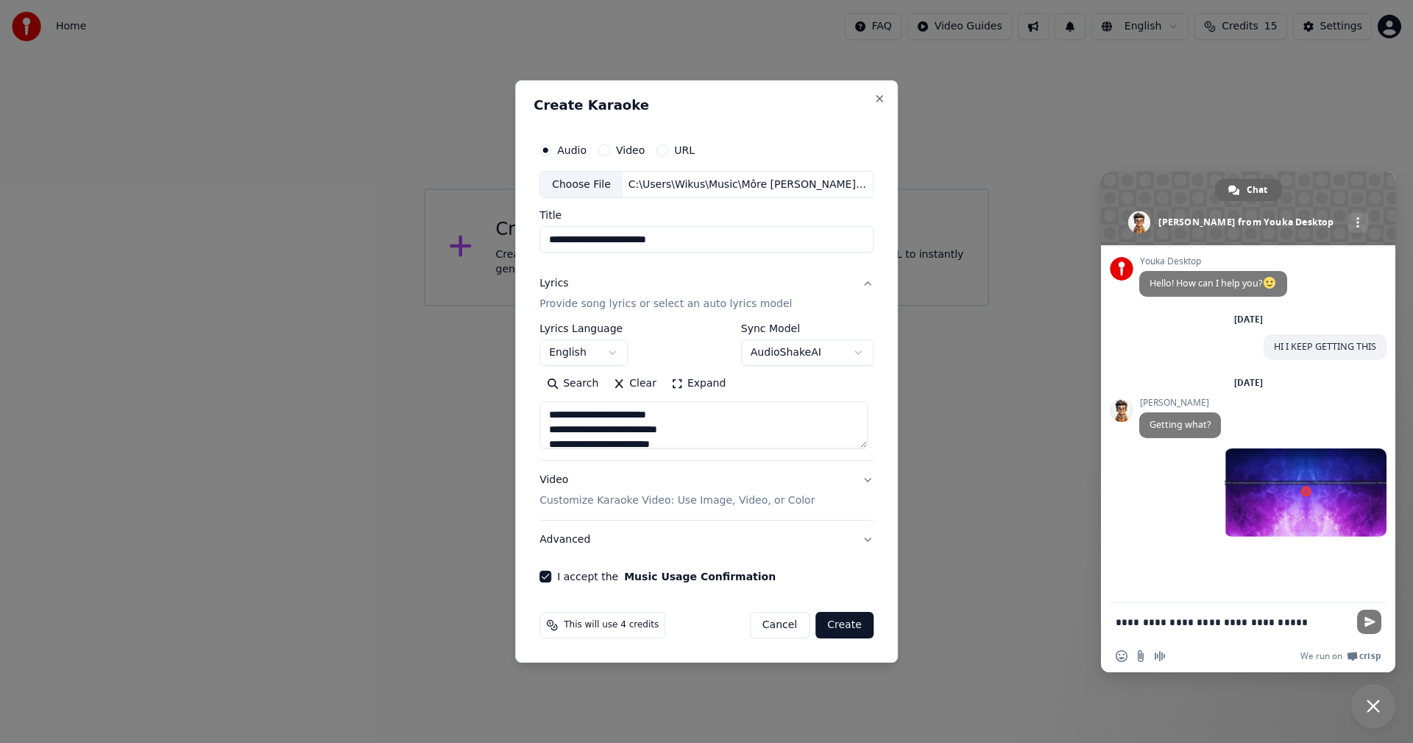
click at [628, 149] on label "Video" at bounding box center [630, 150] width 29 height 10
click at [610, 149] on button "Video" at bounding box center [604, 150] width 12 height 12
type textarea "**********"
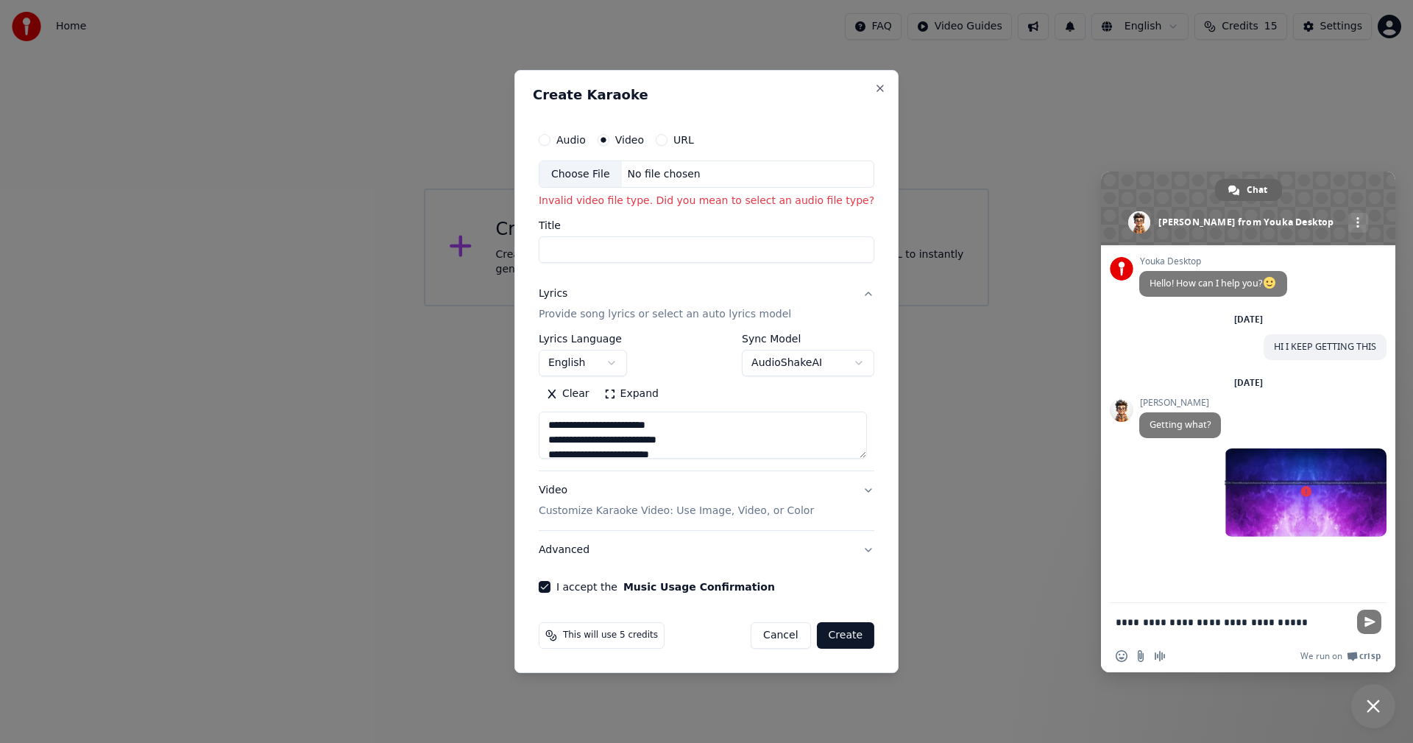
drag, startPoint x: 569, startPoint y: 202, endPoint x: 557, endPoint y: 236, distance: 35.2
click at [569, 203] on p "Invalid video file type. Did you mean to select an audio file type?" at bounding box center [707, 201] width 336 height 15
click at [568, 512] on p "Customize Karaoke Video: Use Image, Video, or Color" at bounding box center [676, 510] width 275 height 15
type textarea "**********"
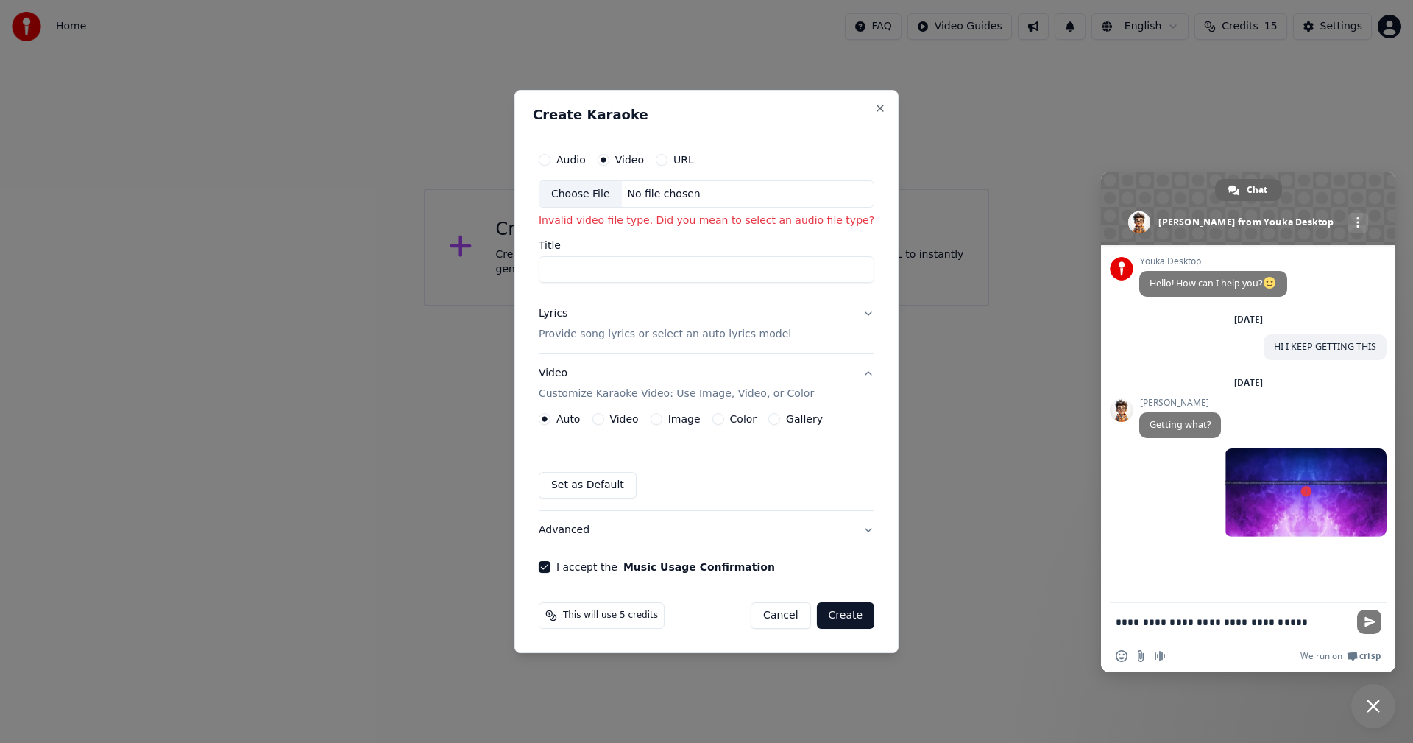
click at [805, 420] on label "Gallery" at bounding box center [804, 419] width 37 height 10
click at [780, 420] on button "Gallery" at bounding box center [774, 419] width 12 height 12
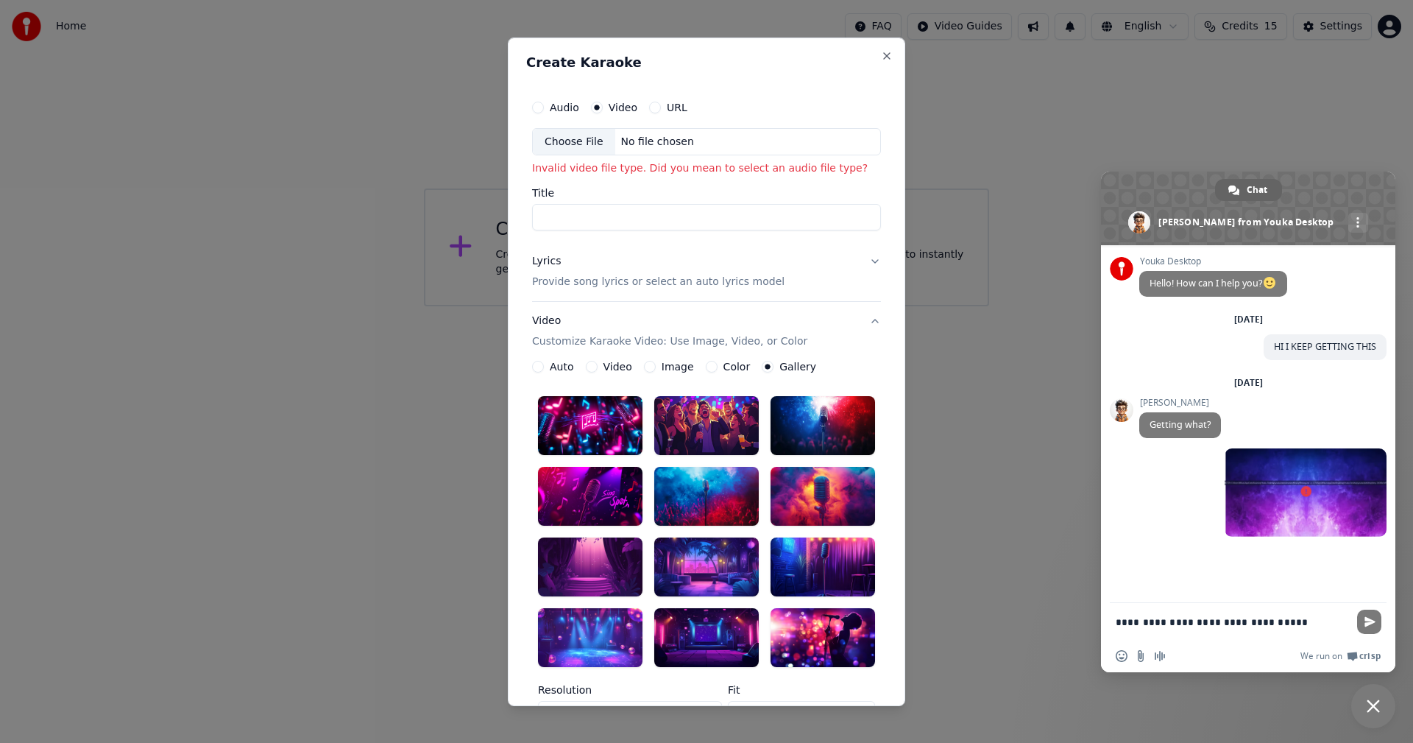
click at [668, 364] on label "Image" at bounding box center [678, 366] width 32 height 10
click at [656, 364] on button "Image" at bounding box center [650, 367] width 12 height 12
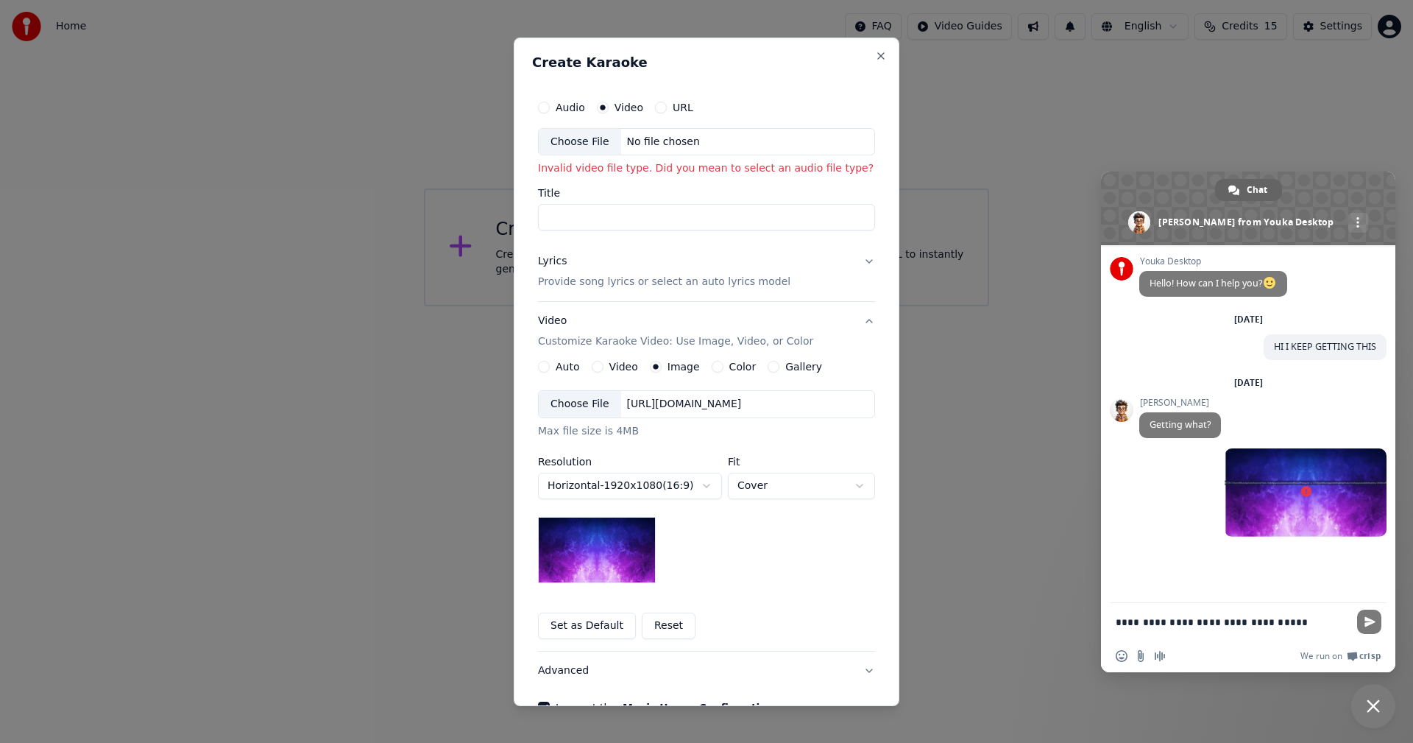
click at [611, 363] on label "Video" at bounding box center [623, 366] width 29 height 10
click at [604, 363] on button "Video" at bounding box center [598, 367] width 12 height 12
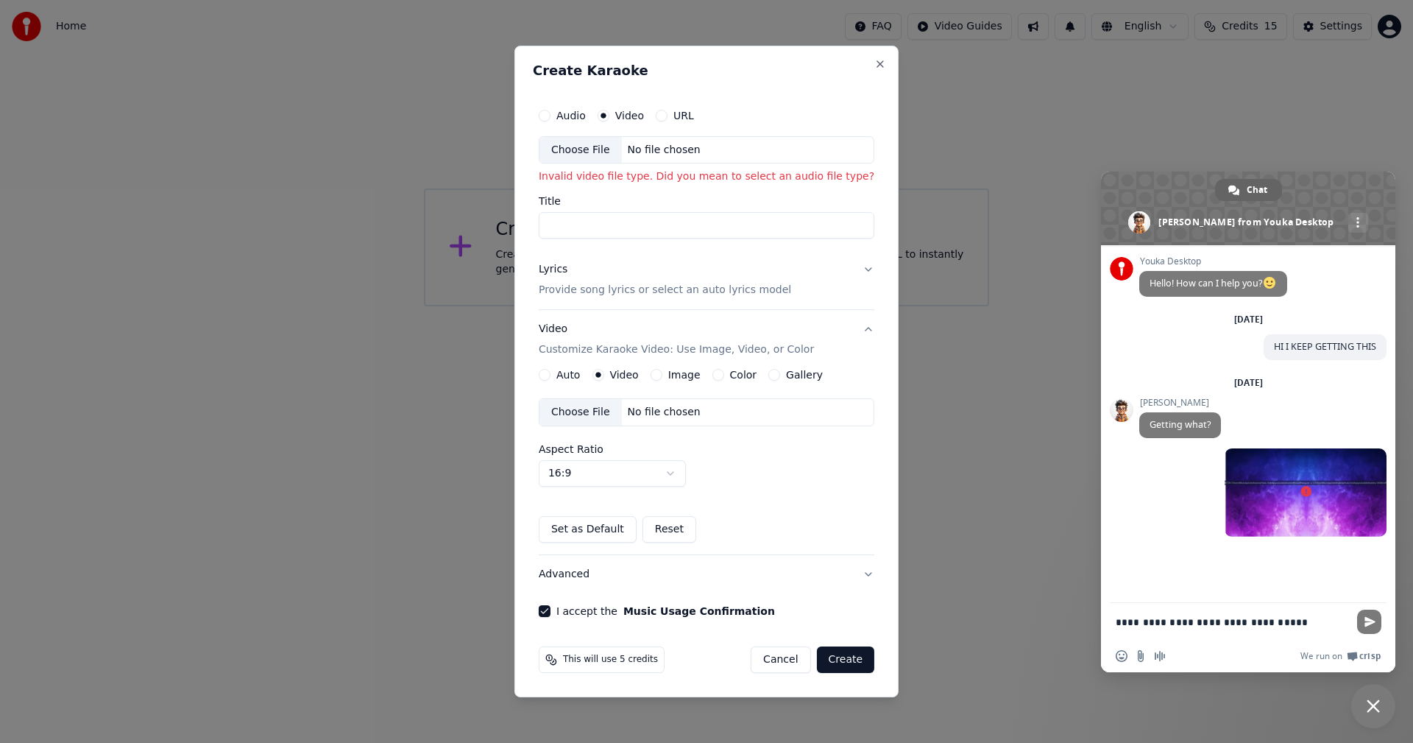
click at [583, 406] on div "Choose File" at bounding box center [580, 412] width 82 height 26
click at [582, 219] on input "Title" at bounding box center [707, 226] width 336 height 26
type input "**********"
click at [664, 117] on button "URL" at bounding box center [662, 116] width 12 height 12
click at [611, 224] on input "Title" at bounding box center [706, 226] width 334 height 26
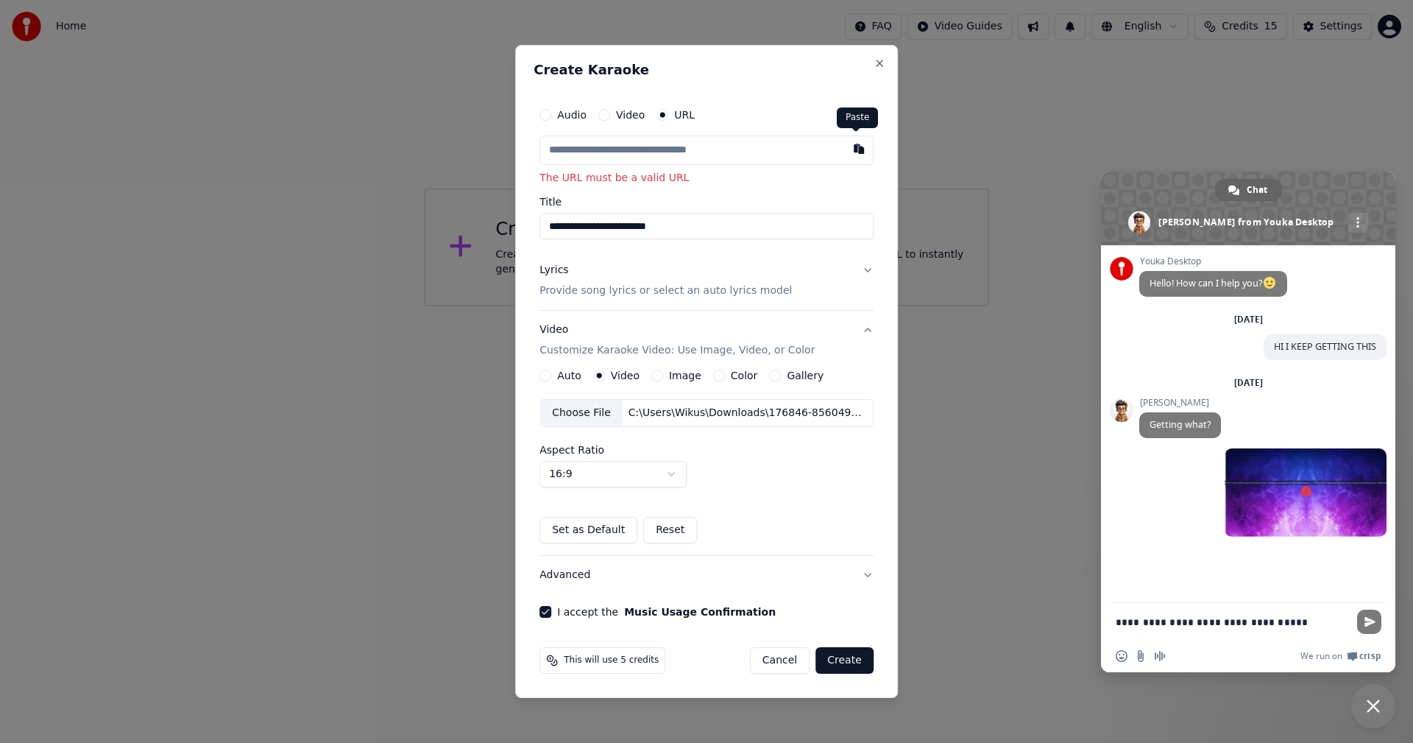
type input "**********"
click at [857, 154] on button "button" at bounding box center [858, 148] width 29 height 26
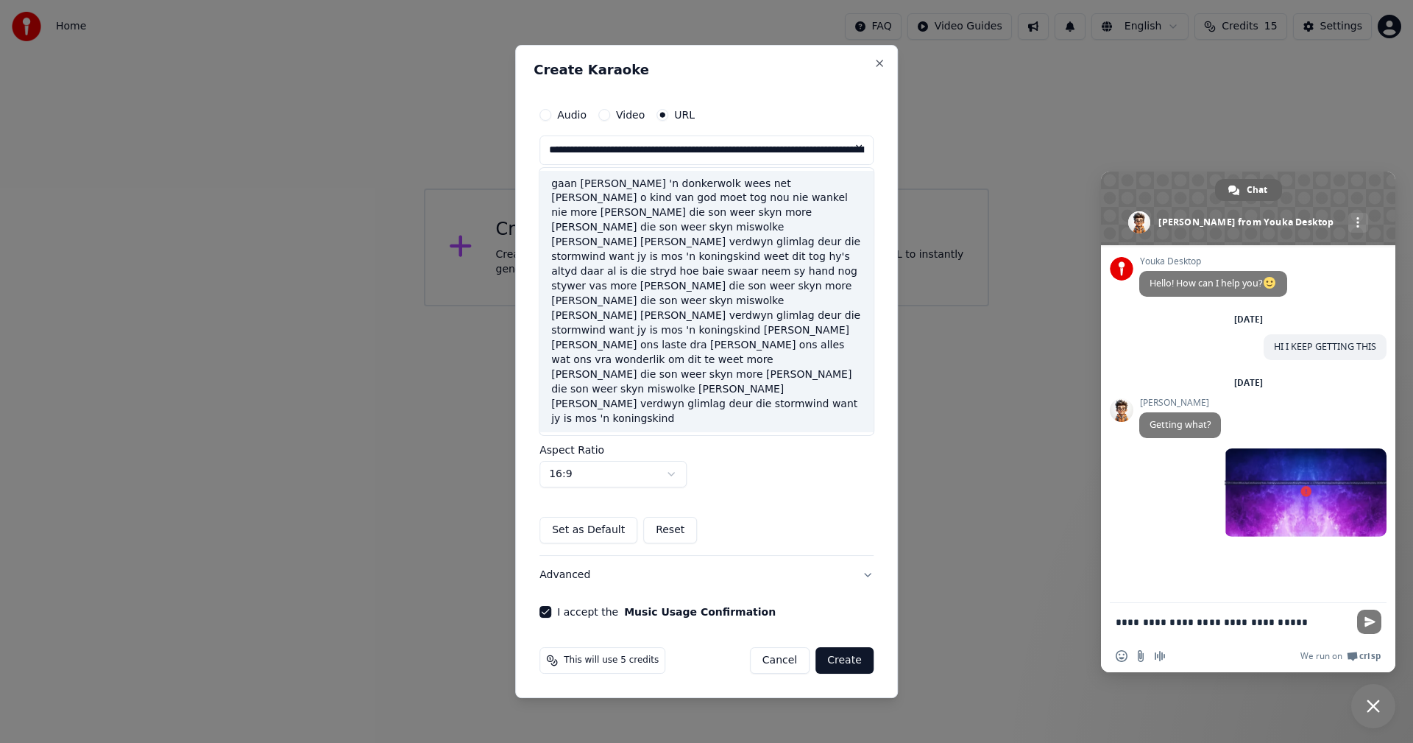
type input "**********"
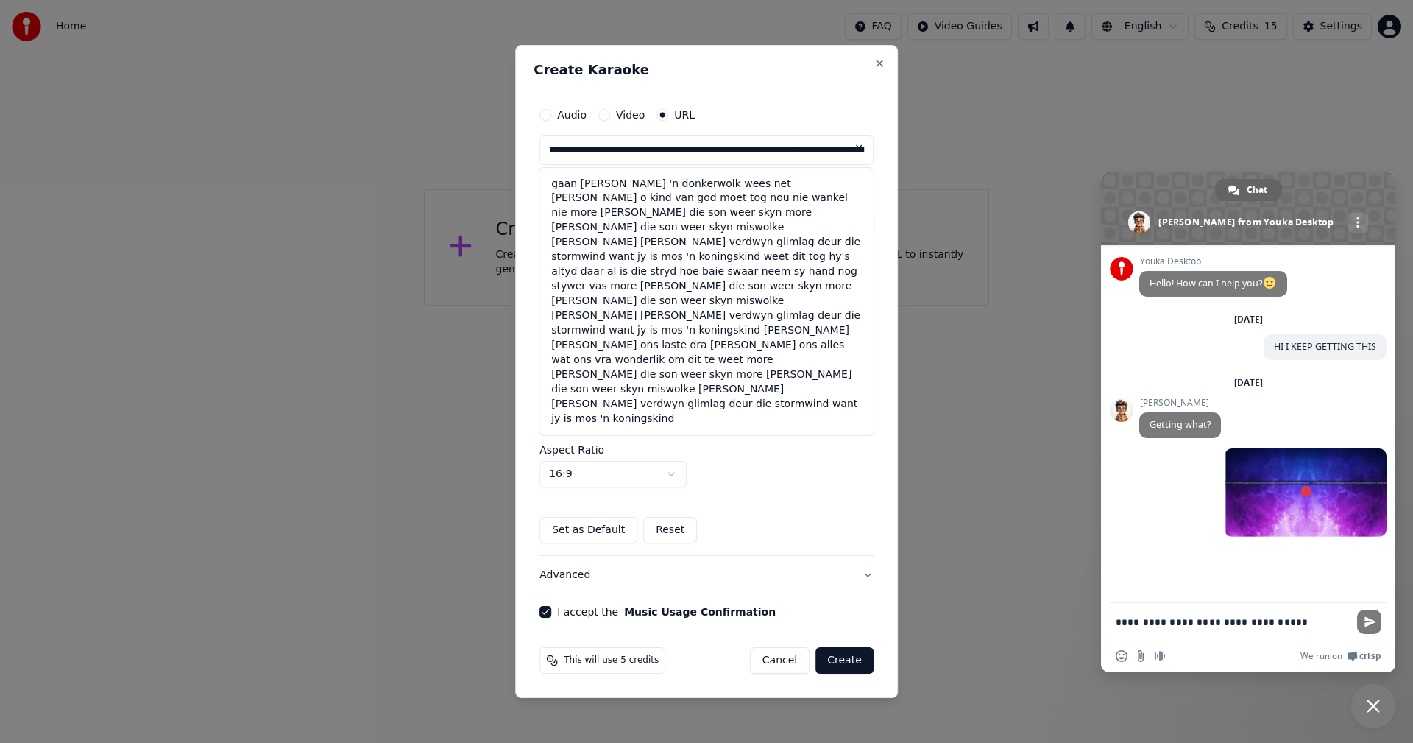
click at [855, 145] on button at bounding box center [858, 148] width 29 height 26
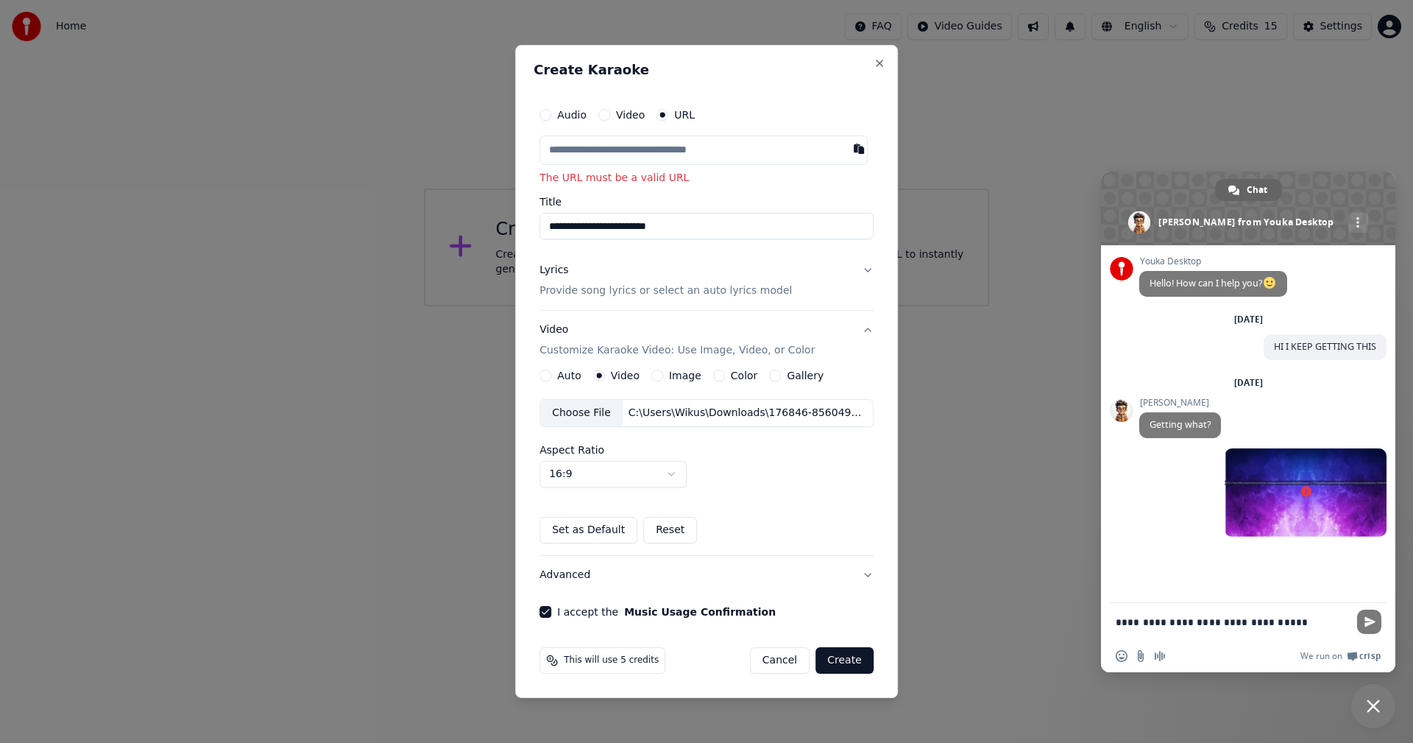
click at [846, 658] on button "Create" at bounding box center [844, 660] width 58 height 26
click at [842, 659] on button "Create" at bounding box center [844, 660] width 58 height 26
